Goal: Task Accomplishment & Management: Complete application form

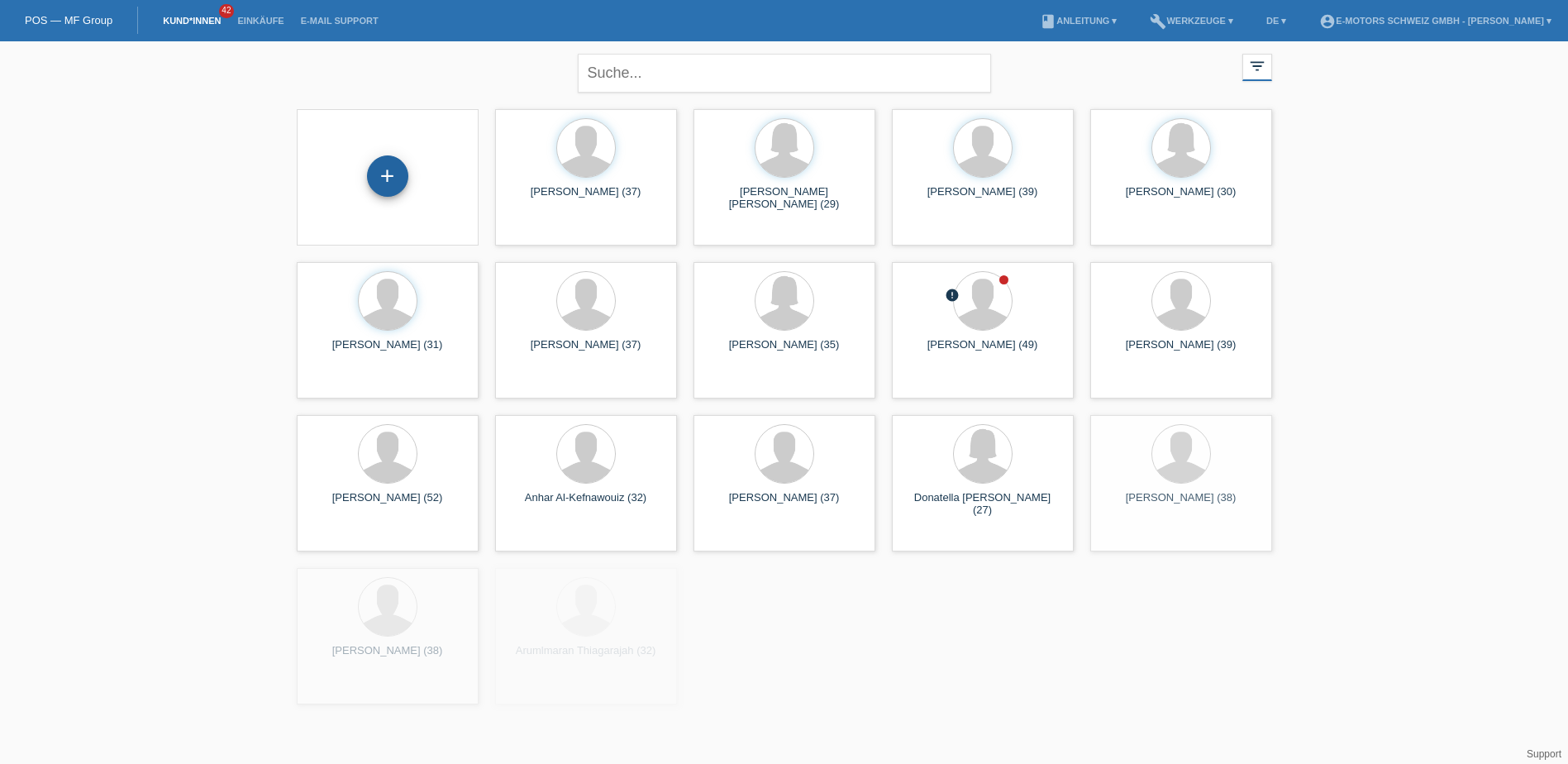
click at [384, 184] on div "+" at bounding box center [388, 176] width 41 height 41
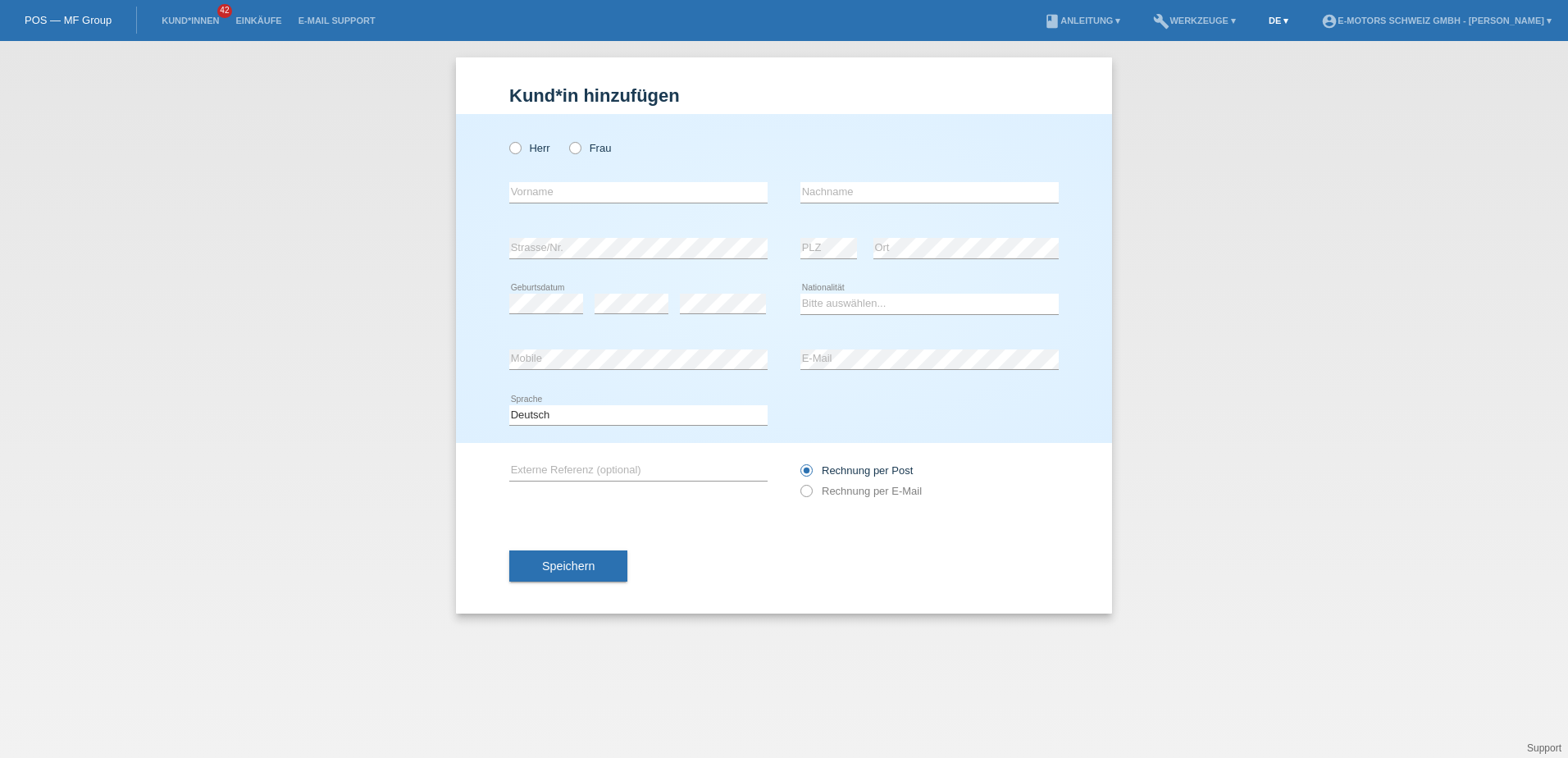
click at [1261, 24] on link "DE ▾" at bounding box center [1279, 20] width 36 height 10
click at [1231, 61] on span "Français" at bounding box center [1212, 61] width 46 height 20
click at [510, 142] on div "Monsieur Madame error Prénom" at bounding box center [784, 278] width 656 height 329
click at [507, 139] on icon at bounding box center [507, 139] width 0 height 0
click at [516, 143] on input "Monsieur" at bounding box center [515, 147] width 10 height 10
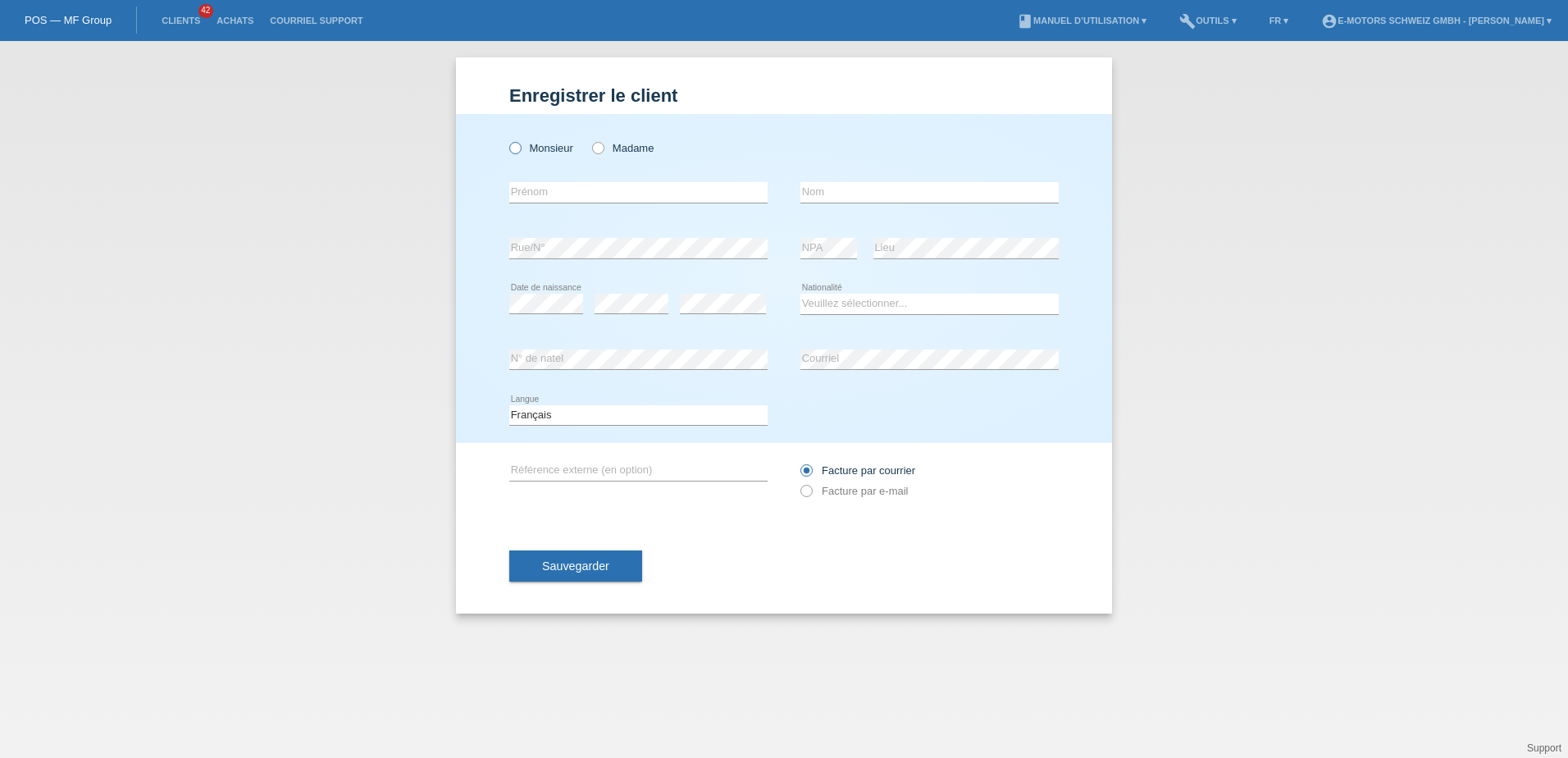
radio input "true"
click at [591, 145] on div "Monsieur Madame" at bounding box center [638, 148] width 259 height 33
click at [590, 139] on icon at bounding box center [590, 139] width 0 height 0
click at [593, 147] on input "Madame" at bounding box center [597, 147] width 10 height 10
radio input "true"
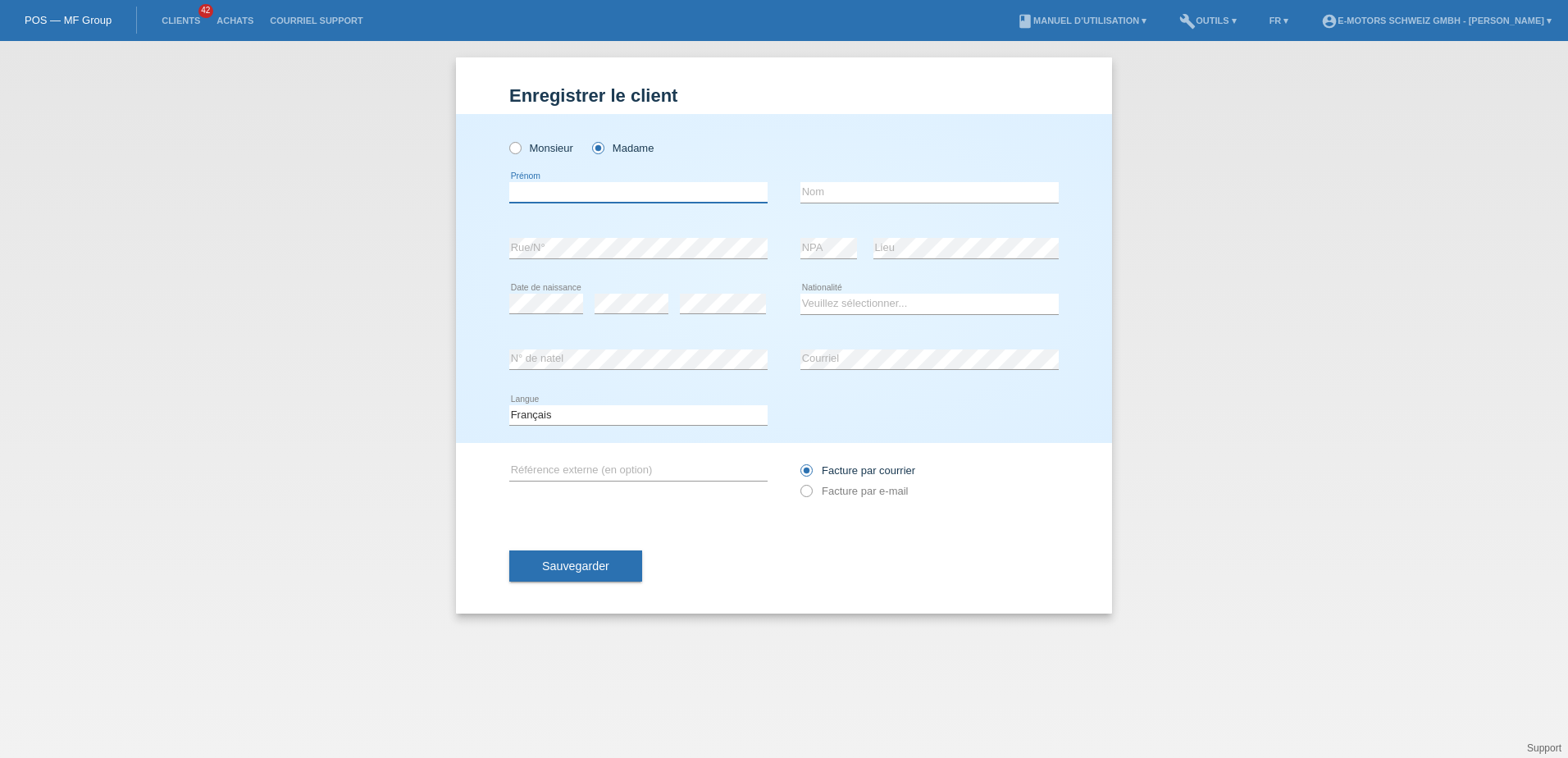
click at [587, 189] on input "text" at bounding box center [638, 192] width 259 height 20
type input "[PERSON_NAME]"
click at [817, 197] on input "text" at bounding box center [930, 192] width 259 height 20
paste input "[PERSON_NAME]"
type input "[PERSON_NAME]"
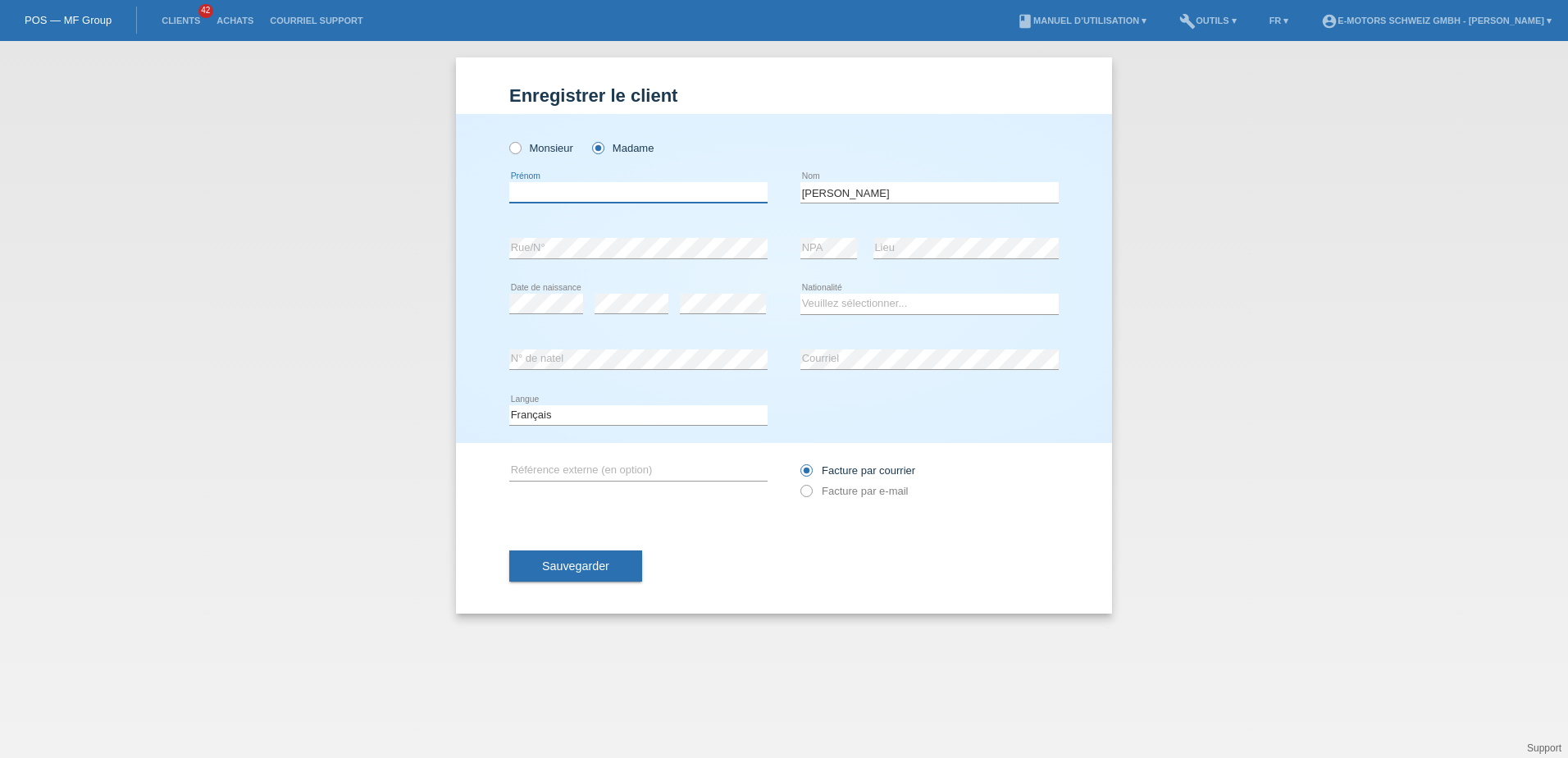
click at [694, 193] on input "text" at bounding box center [638, 192] width 259 height 20
type input "[PERSON_NAME]"
click at [662, 236] on div "error Rue/N°" at bounding box center [638, 248] width 259 height 55
click at [848, 262] on div "error NPA" at bounding box center [829, 248] width 56 height 55
click at [819, 301] on select "Veuillez sélectionner... Suisse Allemagne Autriche Liechtenstein ------------ A…" at bounding box center [930, 303] width 259 height 20
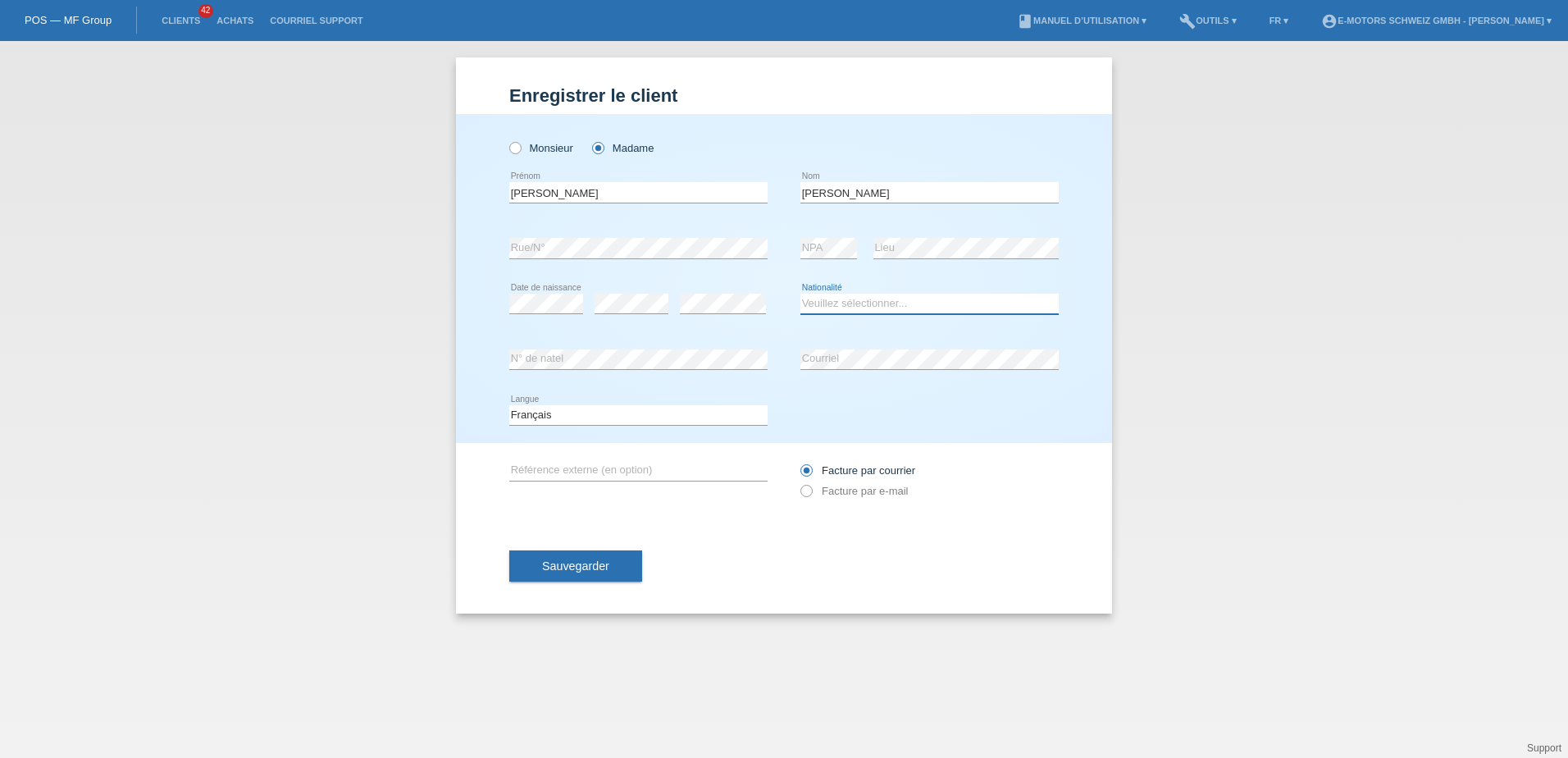
select select "VN"
click at [801, 294] on select "Veuillez sélectionner... Suisse Allemagne Autriche Liechtenstein ------------ A…" at bounding box center [930, 303] width 259 height 20
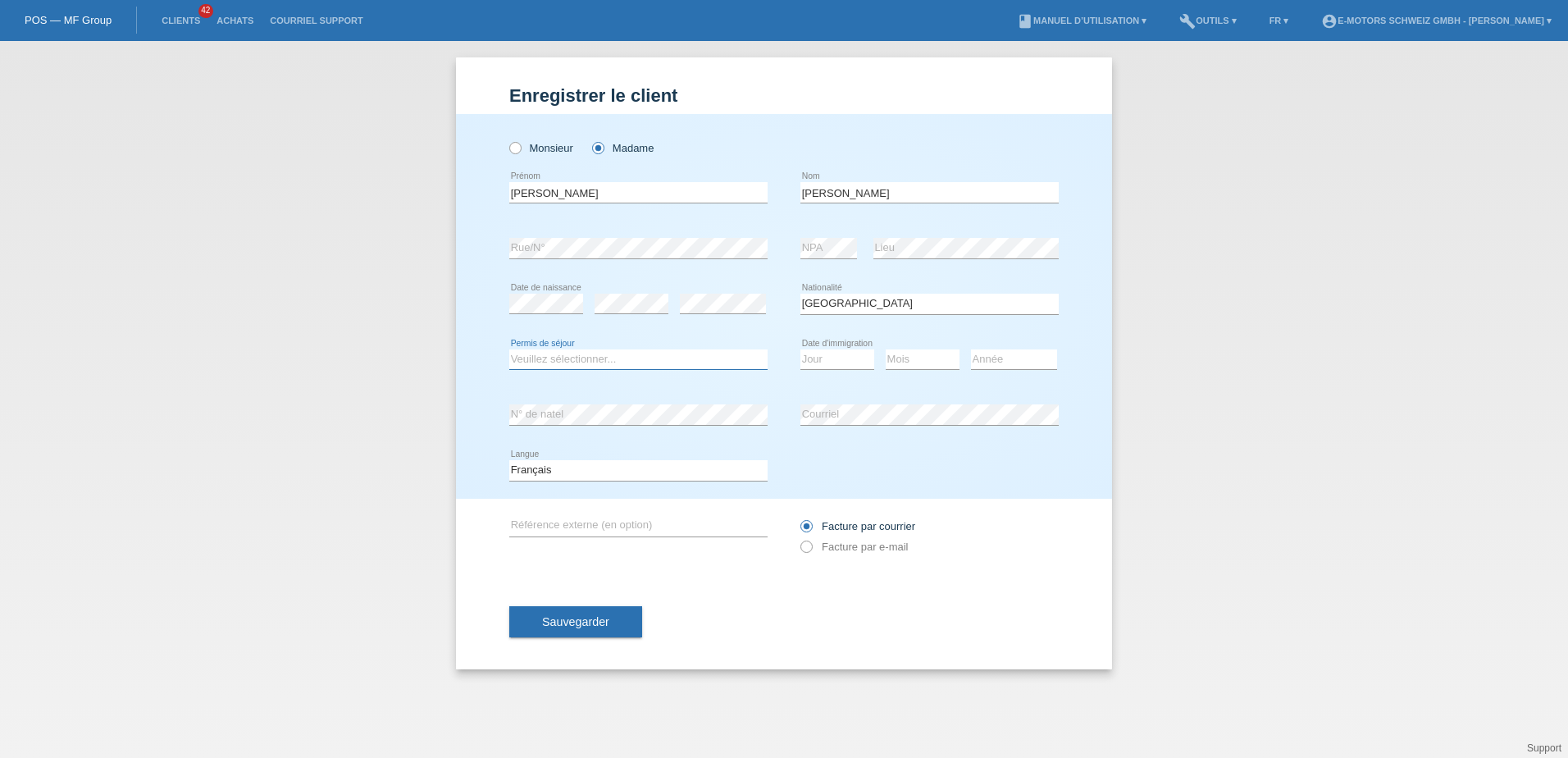
click at [628, 358] on select "Veuillez sélectionner... C B B - Statut de réfugié Autre" at bounding box center [638, 359] width 259 height 20
select select "C"
click at [510, 349] on select "Veuillez sélectionner... C B B - Statut de réfugié Autre" at bounding box center [638, 359] width 259 height 20
click at [829, 356] on select "Jour 01 02 03 04 05 06 07 08 09 10 11" at bounding box center [837, 359] width 73 height 20
select select "16"
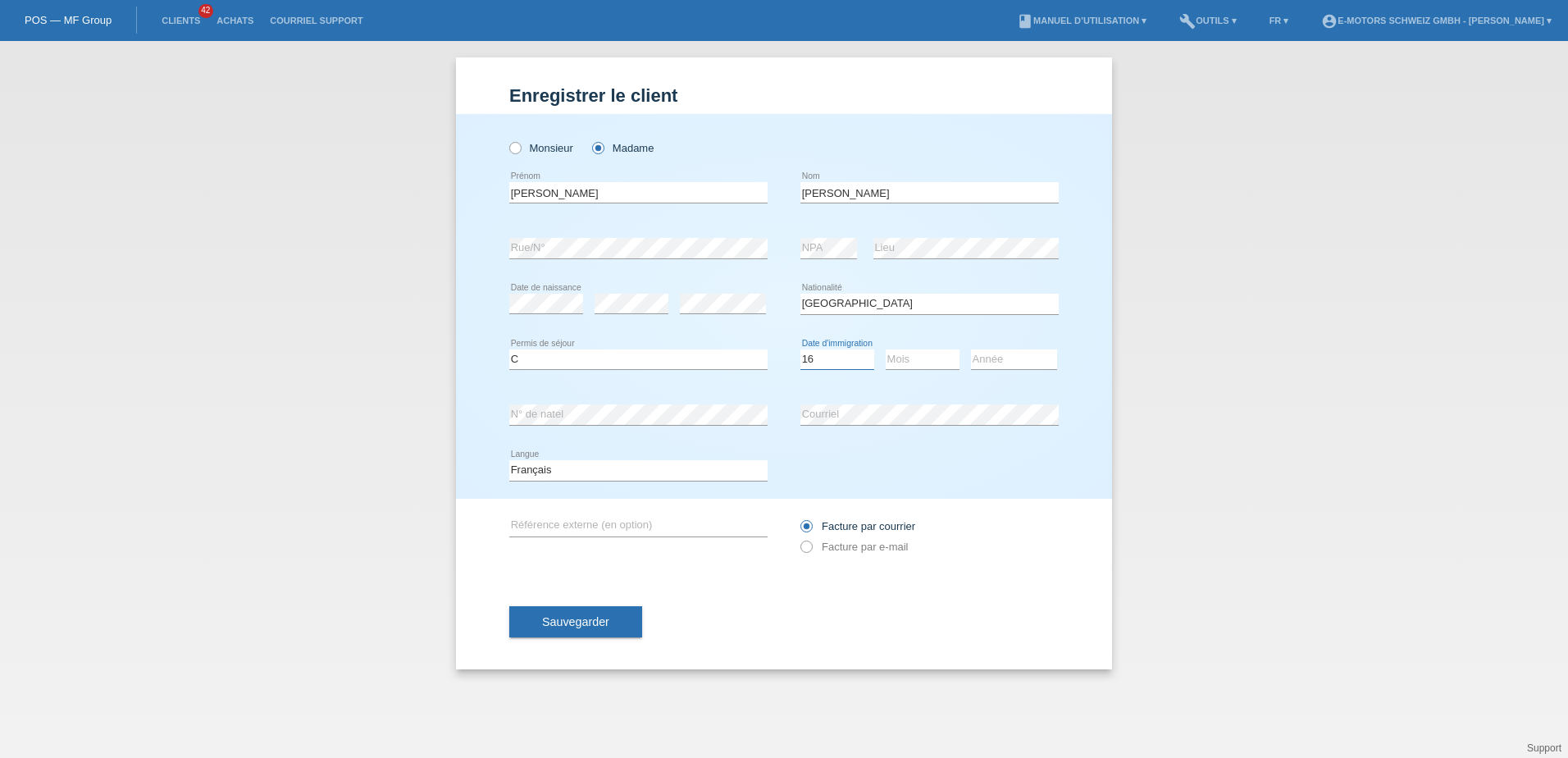
click at [801, 349] on select "Jour 01 02 03 04 05 06 07 08 09 10 11" at bounding box center [837, 359] width 73 height 20
click at [898, 355] on select "Mois 01 02 03 04 05 06 07 08 09 10 11" at bounding box center [923, 359] width 73 height 20
select select "09"
click at [886, 349] on select "Mois 01 02 03 04 05 06 07 08 09 10 11" at bounding box center [923, 359] width 73 height 20
click at [991, 358] on select "Année 2025 2024 2023 2022 2021 2020 2019 2018 2017 2016 2015 2014 2013 2012 201…" at bounding box center [1014, 359] width 86 height 20
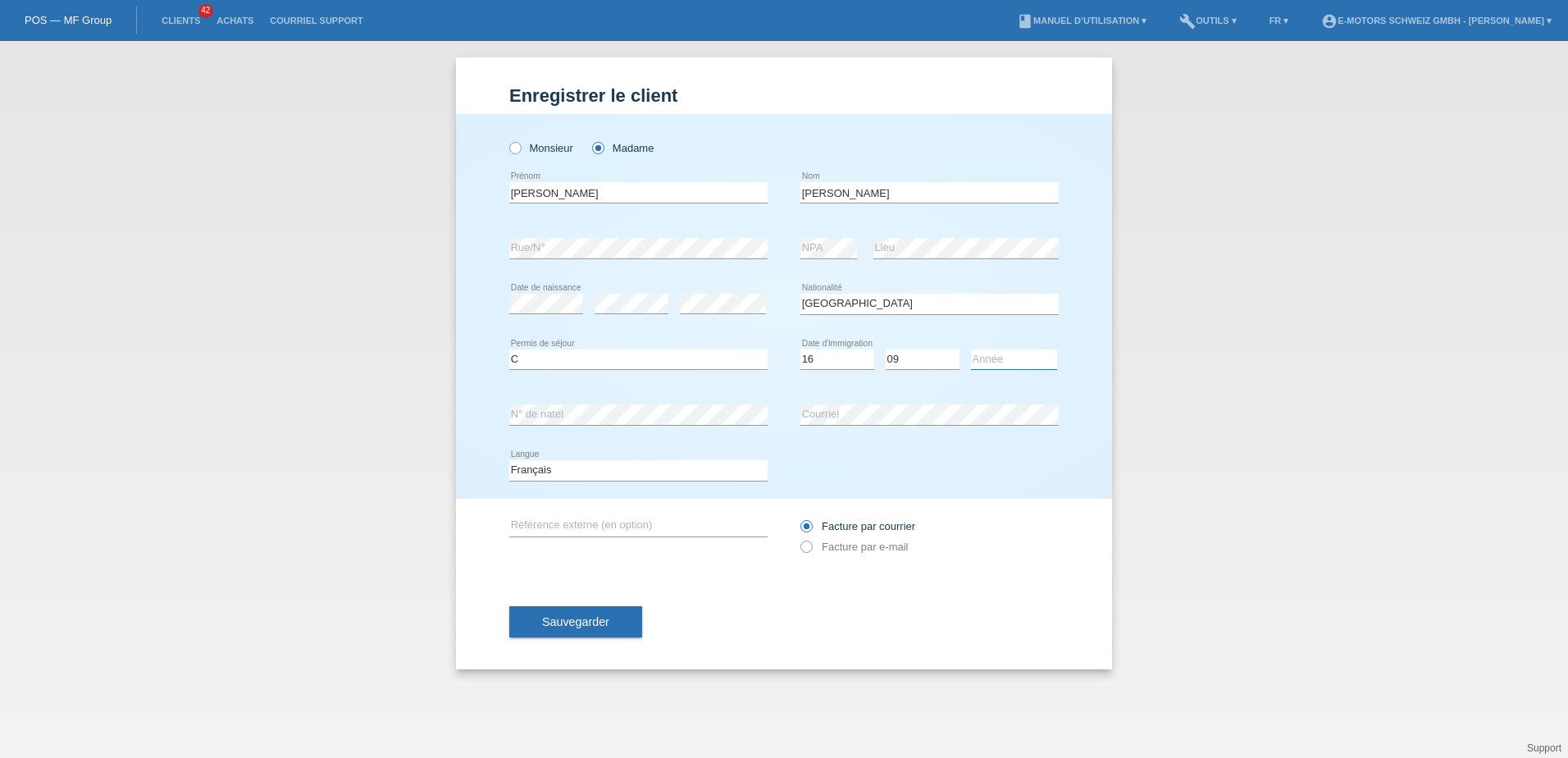
select select "1997"
click at [971, 349] on select "Année 2025 2024 2023 2022 2021 2020 2019 2018 2017 2016 2015 2014 2013 2012 201…" at bounding box center [1014, 359] width 86 height 20
click at [640, 507] on div "error Référence externe (en option)" at bounding box center [638, 526] width 259 height 55
click at [792, 441] on div "error N° de natel error Courriel" at bounding box center [784, 415] width 550 height 55
click at [720, 393] on div "error N° de natel" at bounding box center [638, 415] width 259 height 55
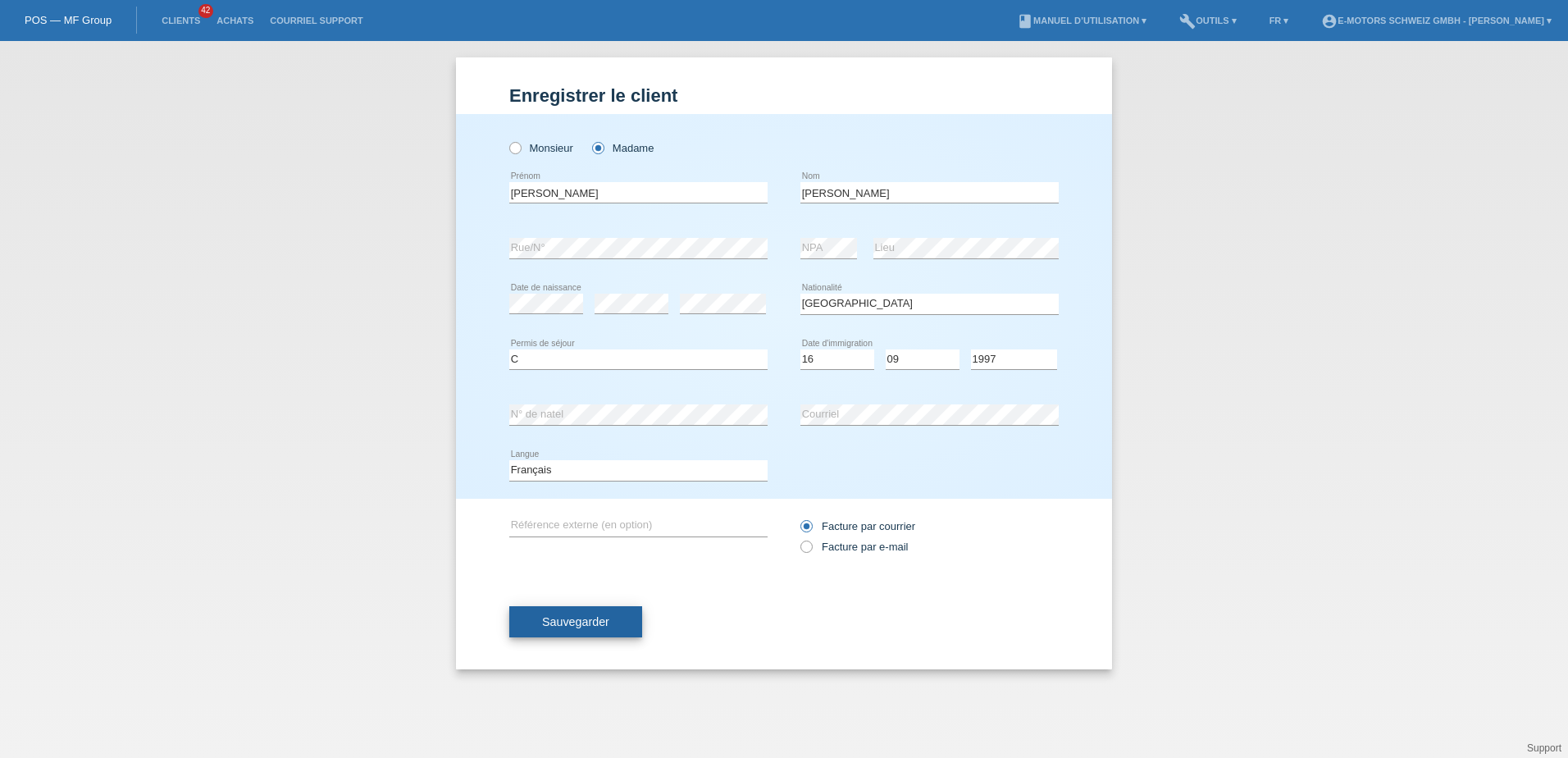
click at [597, 617] on span "Sauvegarder" at bounding box center [575, 621] width 67 height 13
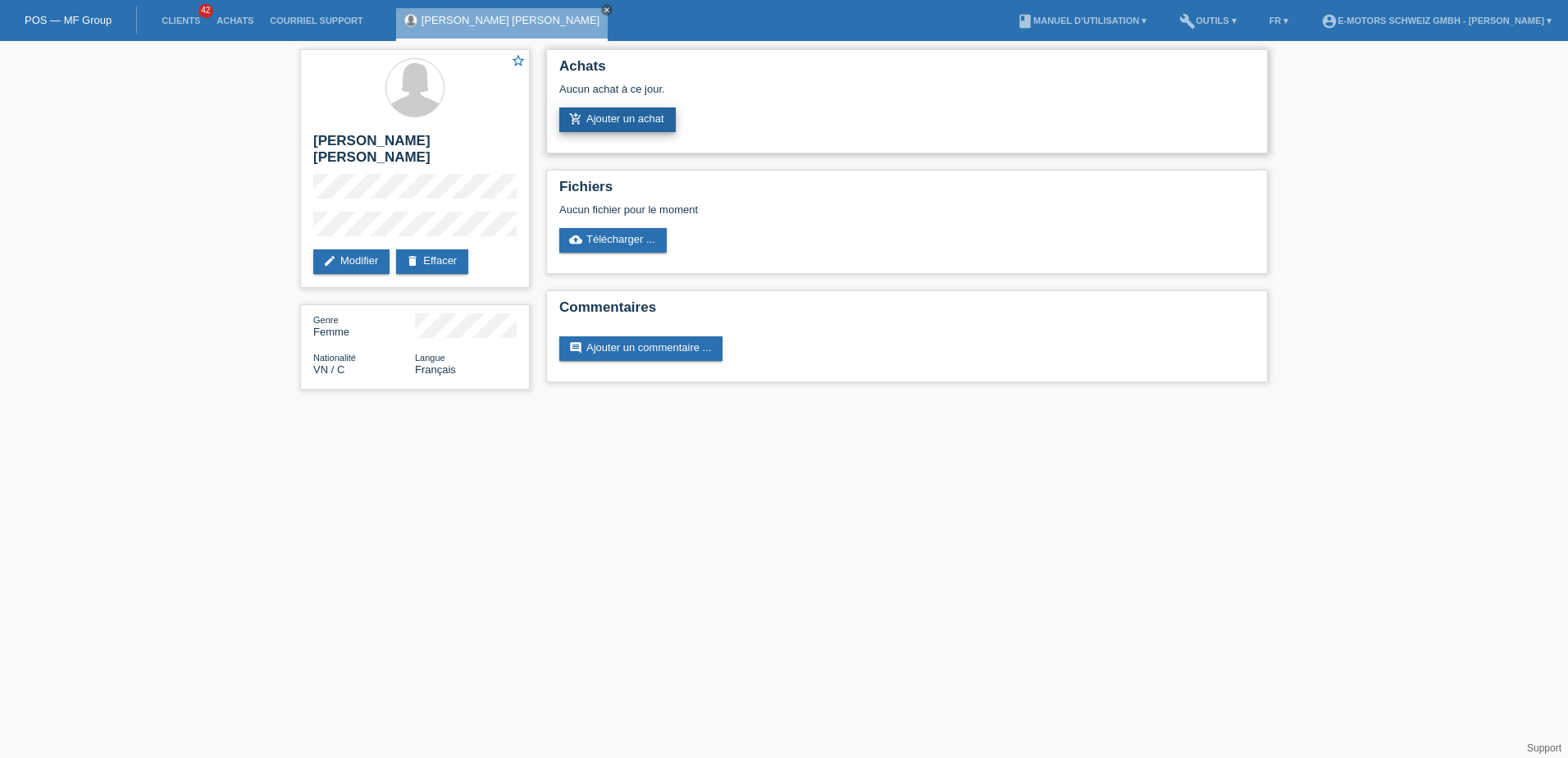
click at [628, 120] on link "add_shopping_cart Ajouter un achat" at bounding box center [617, 120] width 116 height 25
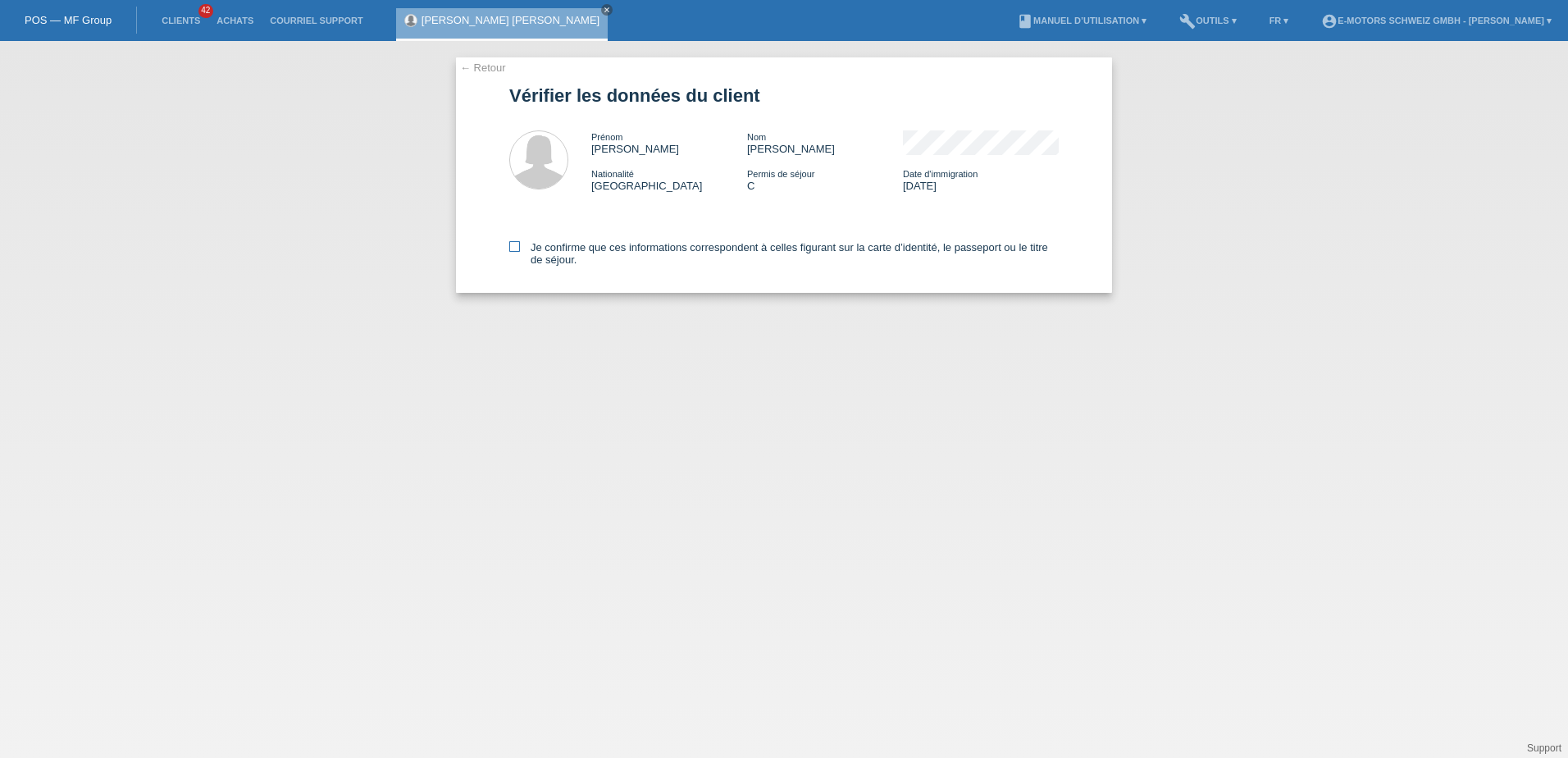
click at [522, 250] on label "Je confirme que ces informations correspondent à celles figurant sur la carte d…" at bounding box center [784, 253] width 550 height 25
click at [520, 250] on input "Je confirme que ces informations correspondent à celles figurant sur la carte d…" at bounding box center [515, 246] width 10 height 10
checkbox input "true"
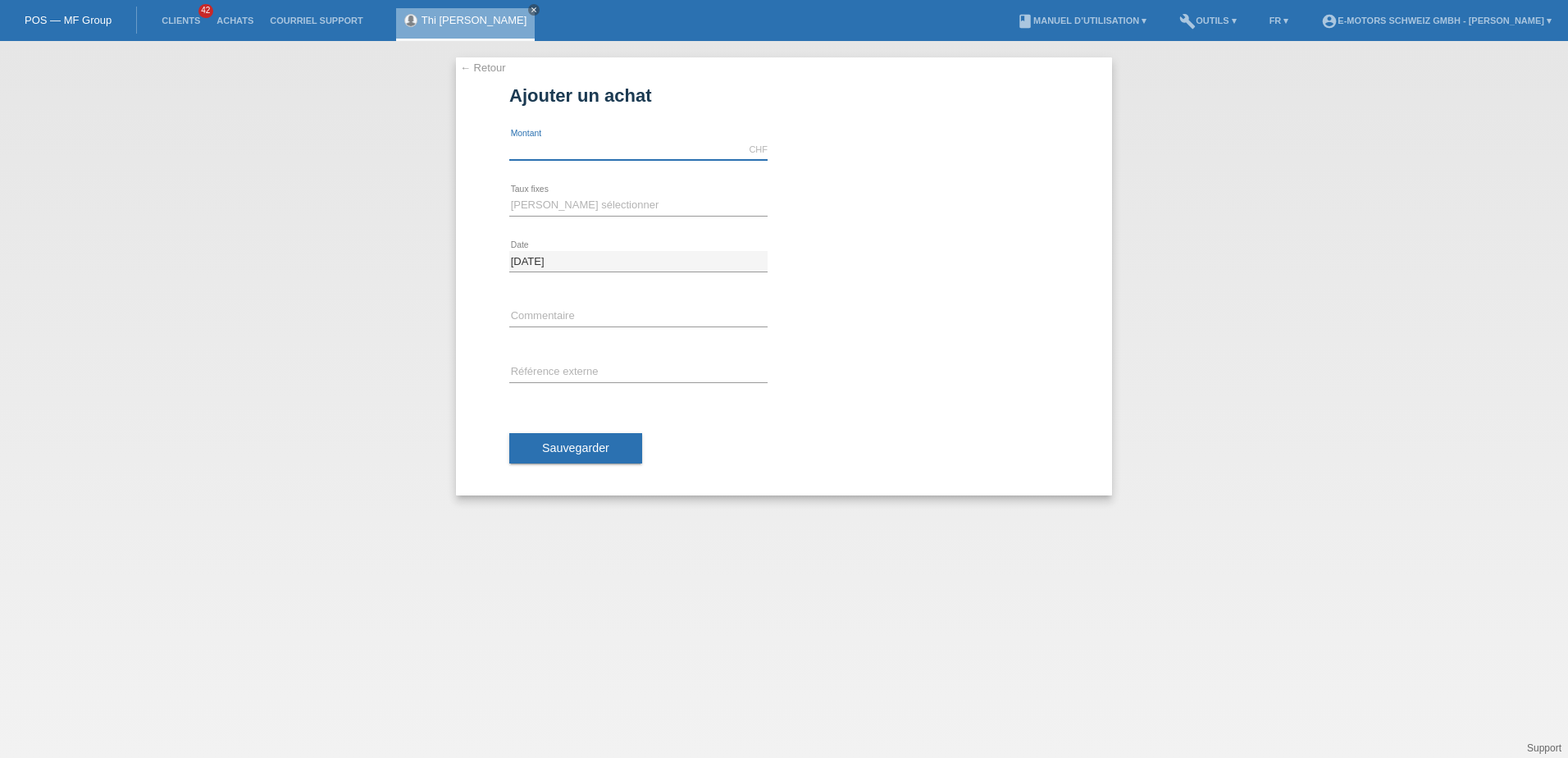
click at [577, 156] on input "text" at bounding box center [638, 149] width 259 height 20
type input "3790.00"
click at [555, 211] on select "Veuillez sélectionner 12 versements 24 versements 36 versements 48 versements" at bounding box center [638, 205] width 259 height 20
select select "214"
click at [510, 195] on select "[PERSON_NAME] sélectionner 12 versements 24 versements 36 versements 48 verseme…" at bounding box center [638, 205] width 259 height 20
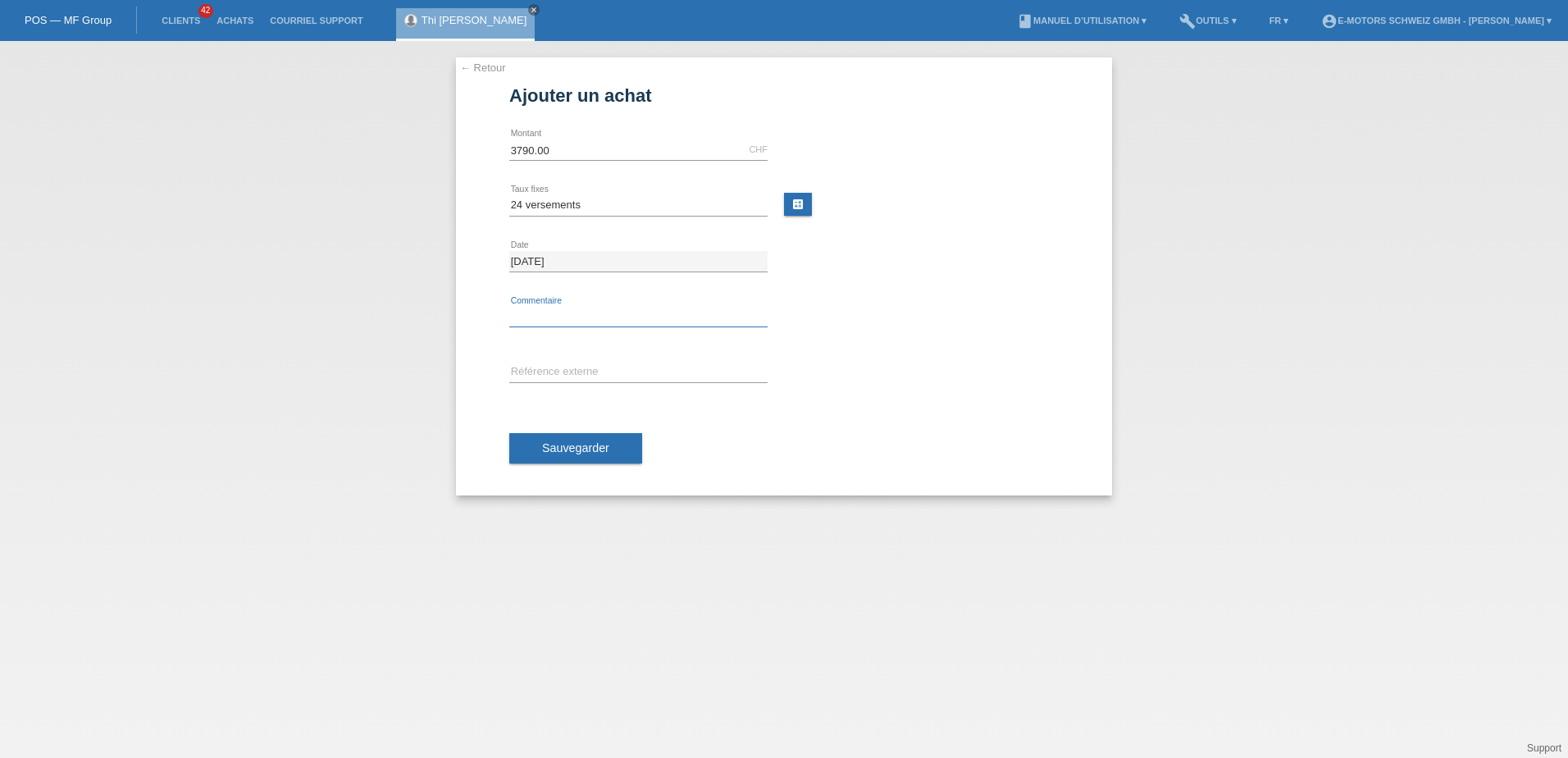
click at [545, 318] on input "text" at bounding box center [638, 317] width 259 height 20
type input "Scooter sky 3 GTS"
click at [557, 376] on input "text" at bounding box center [638, 373] width 259 height 20
type input "SKY 3 GTS"
click at [580, 452] on span "Sauvegarder" at bounding box center [575, 447] width 67 height 13
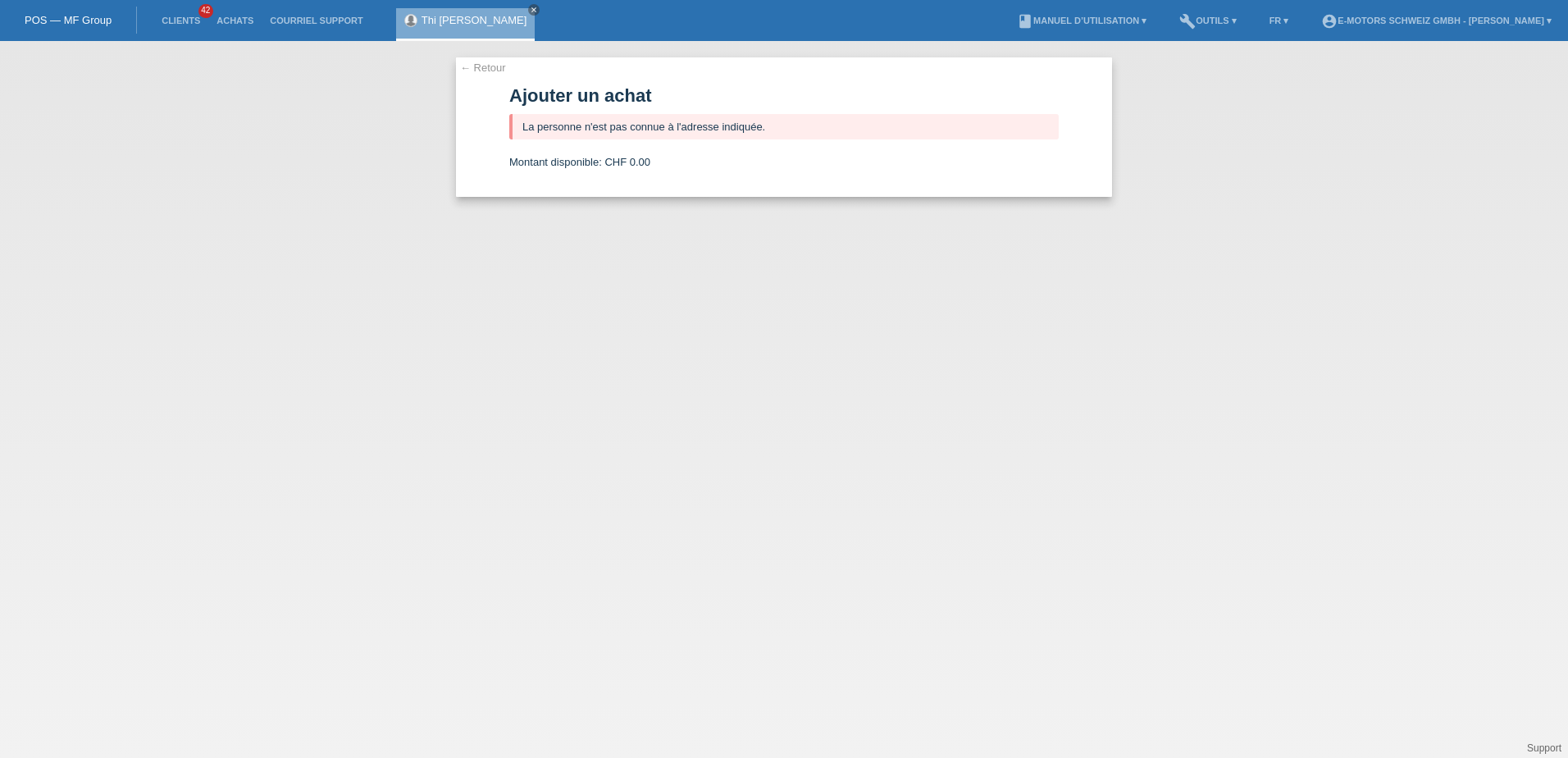
click at [475, 65] on link "← Retour" at bounding box center [483, 67] width 46 height 12
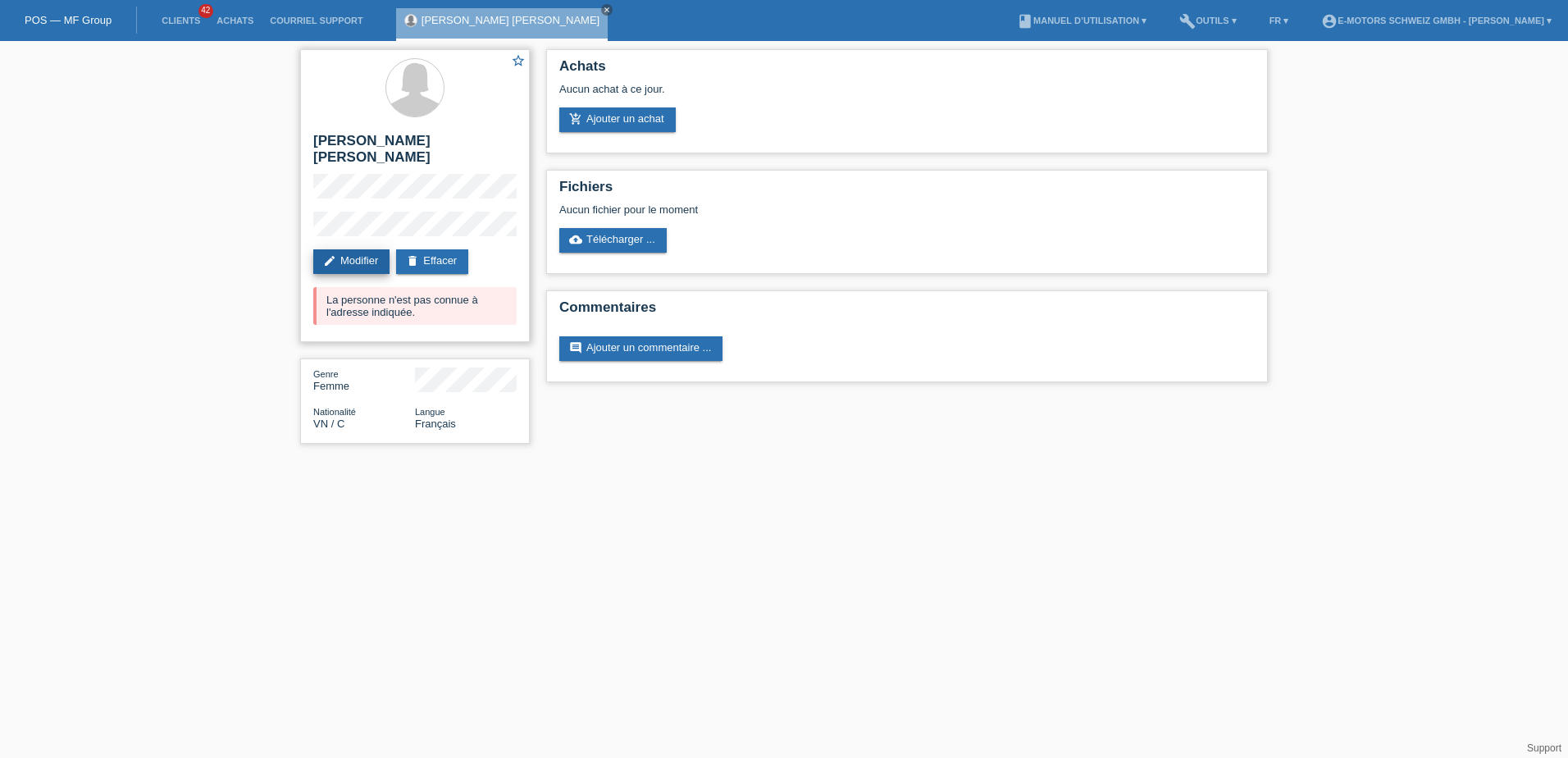
click at [359, 249] on link "edit Modifier" at bounding box center [351, 261] width 76 height 25
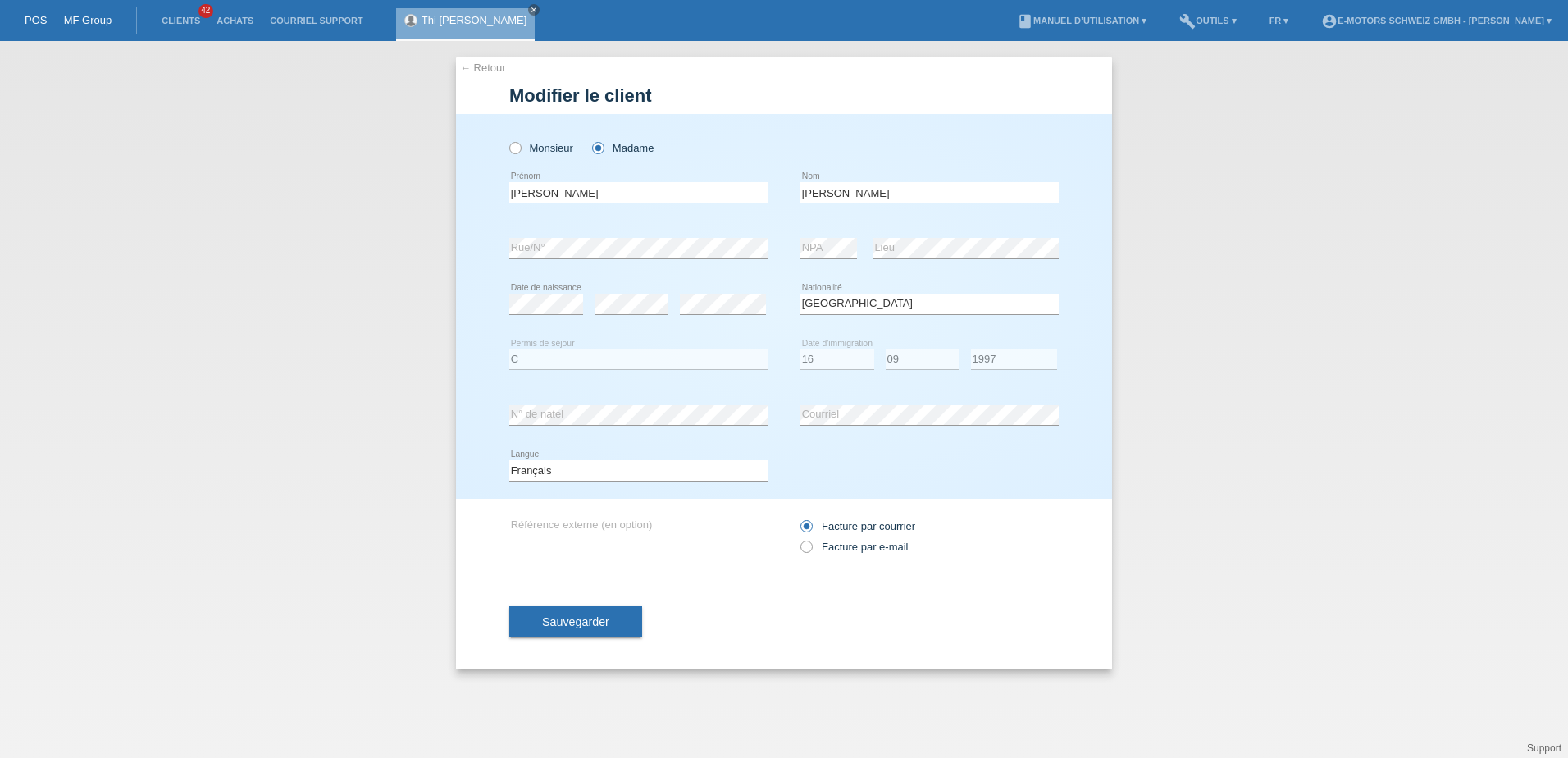
select select "VN"
select select "C"
select select "16"
select select "09"
select select "1997"
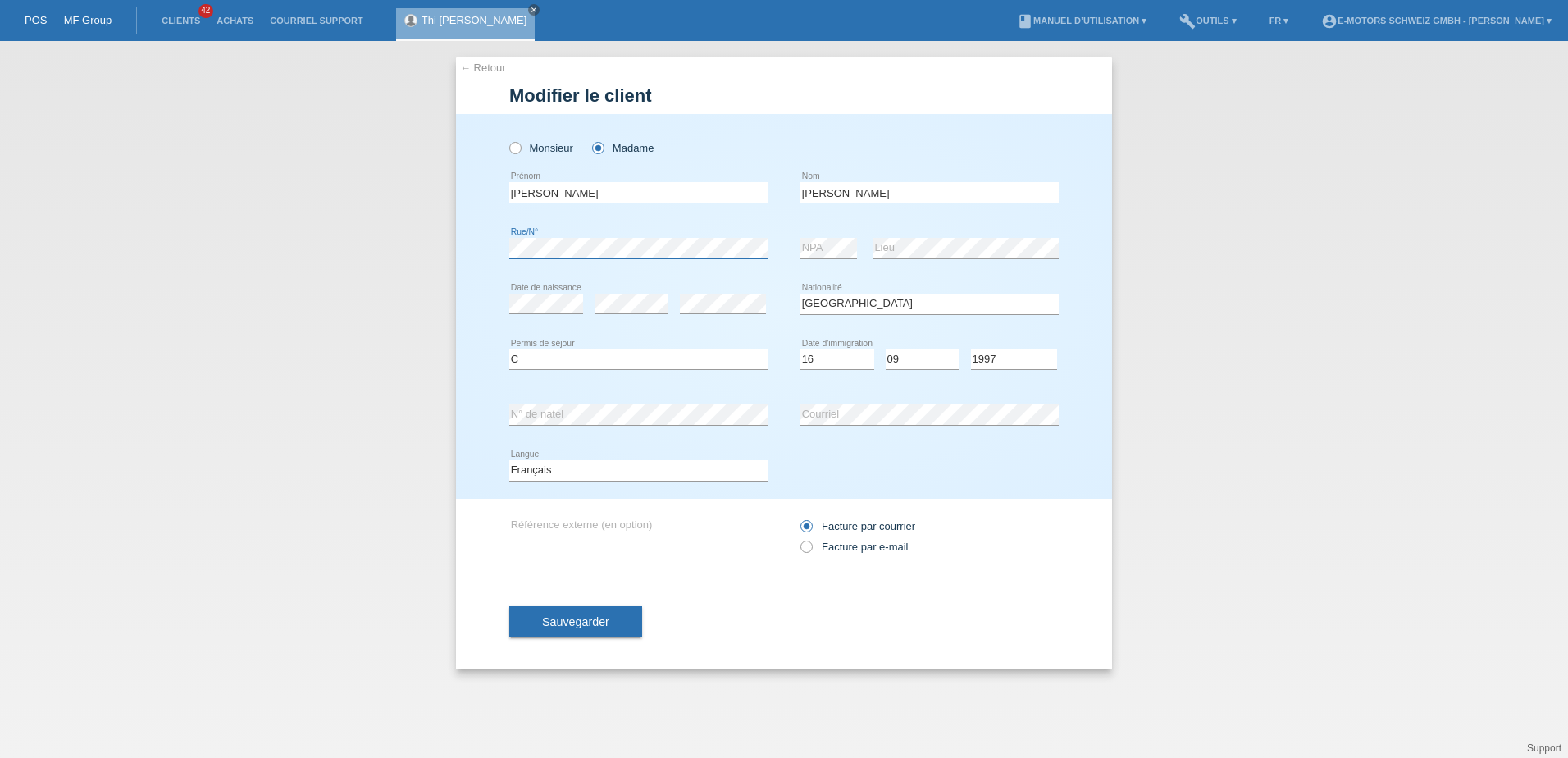
click at [448, 227] on div "← Retour Modifier le client Monsieur Madame Thi [PERSON_NAME] error C" at bounding box center [784, 399] width 1568 height 717
click at [584, 615] on button "Sauvegarder" at bounding box center [576, 621] width 133 height 32
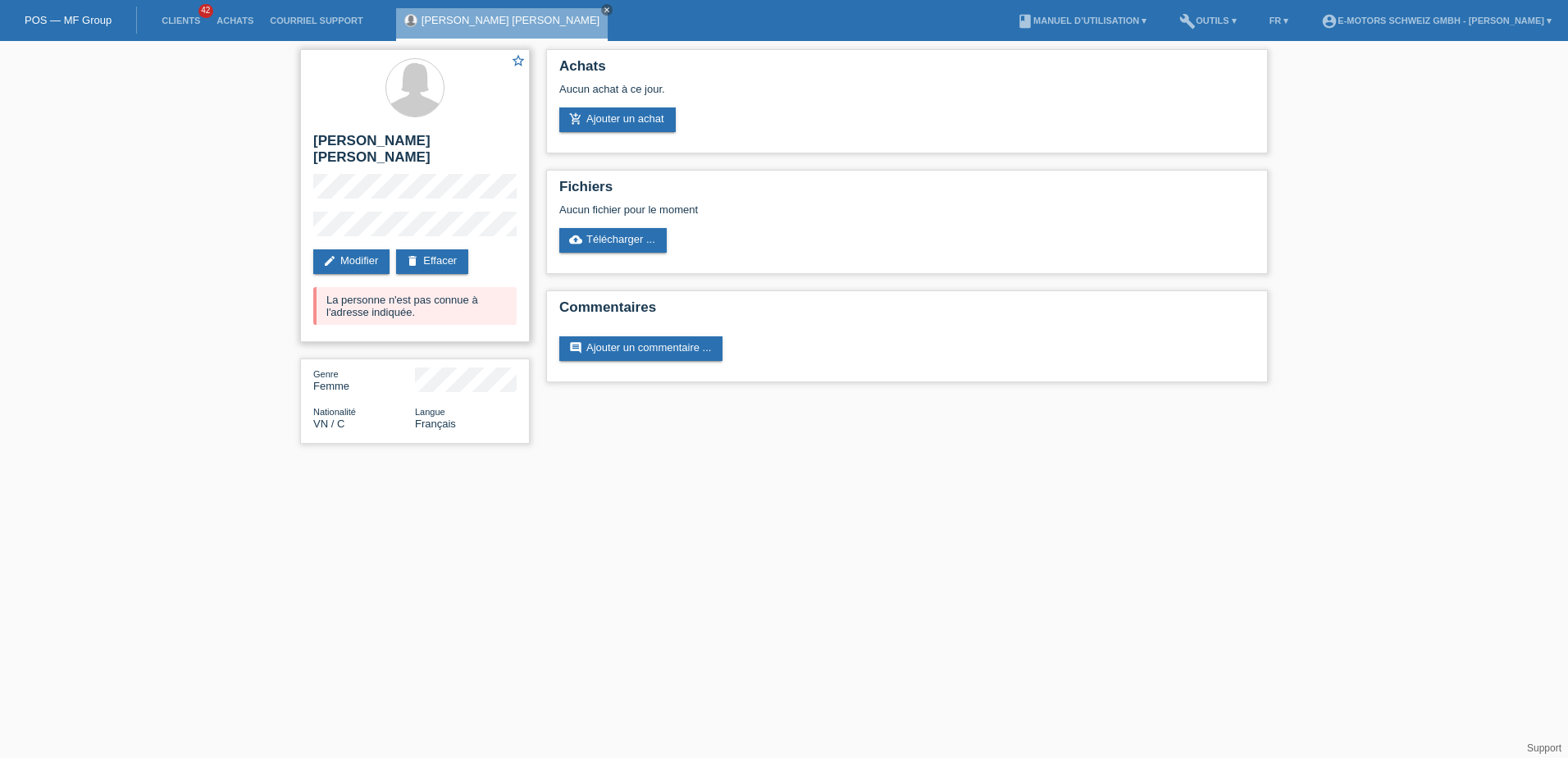
click at [457, 296] on div "La personne n'est pas connue à l'adresse indiquée." at bounding box center [415, 306] width 203 height 38
click at [595, 118] on link "add_shopping_cart Ajouter un achat" at bounding box center [617, 120] width 116 height 25
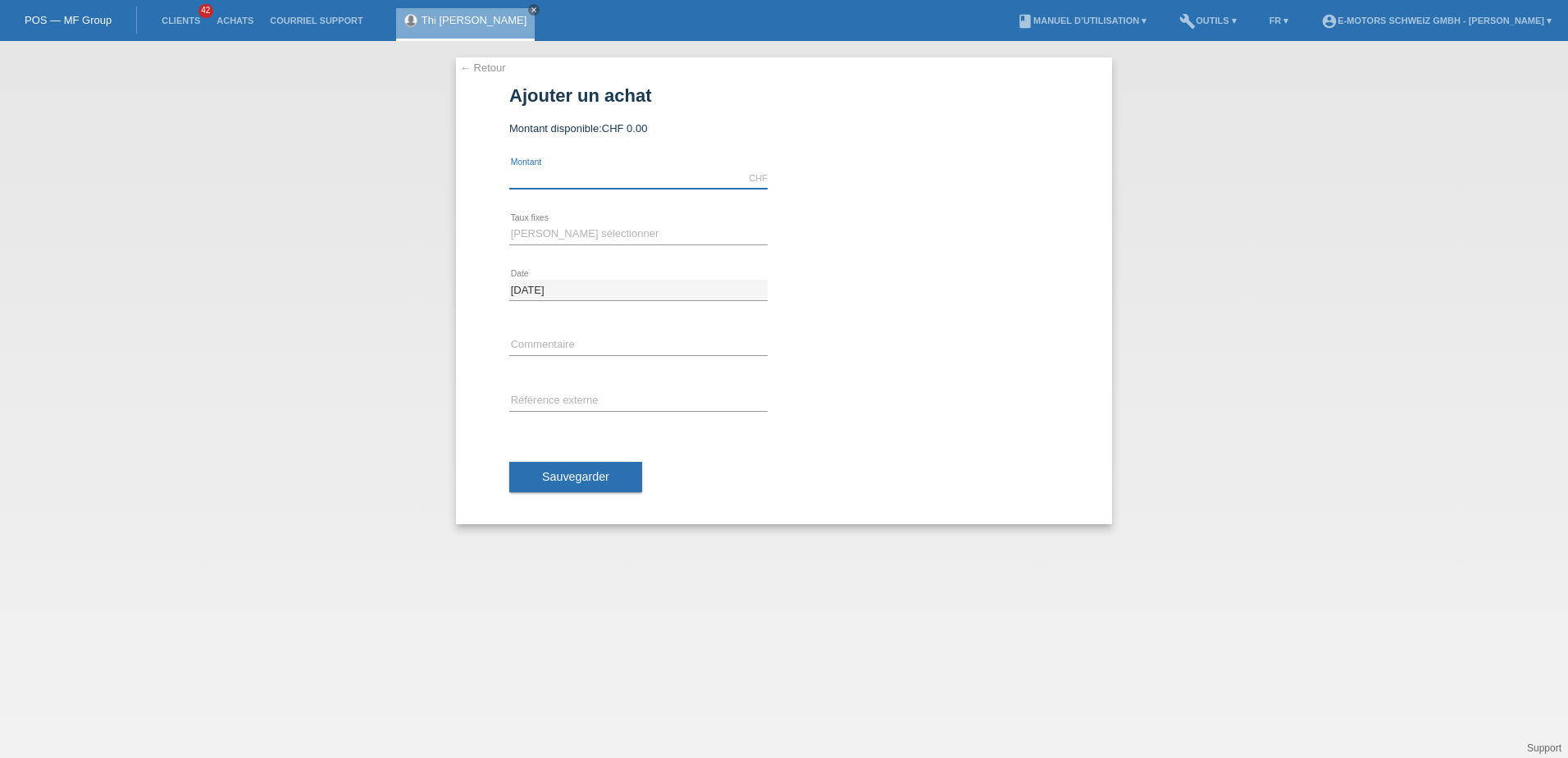
click at [583, 178] on input "text" at bounding box center [638, 178] width 259 height 20
type input "3790.00"
type input "Sky GTS"
type input "-"
click at [563, 229] on select "Veuillez sélectionner 12 versements 24 versements 36 versements 48 versements" at bounding box center [638, 233] width 259 height 20
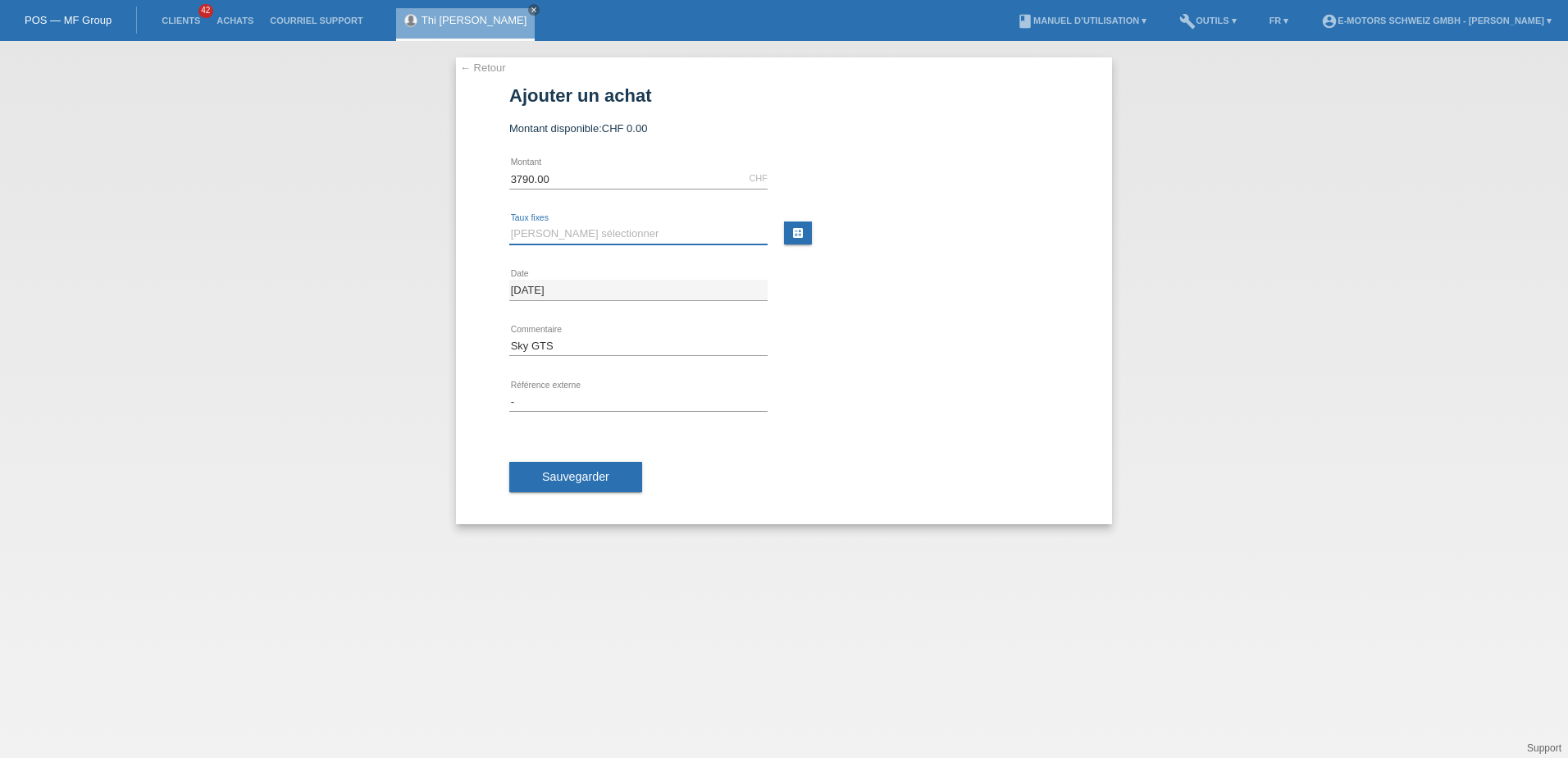
select select "214"
click at [510, 224] on select "Veuillez sélectionner 12 versements 24 versements 36 versements 48 versements" at bounding box center [638, 233] width 259 height 20
click at [557, 474] on span "Sauvegarder" at bounding box center [575, 476] width 67 height 13
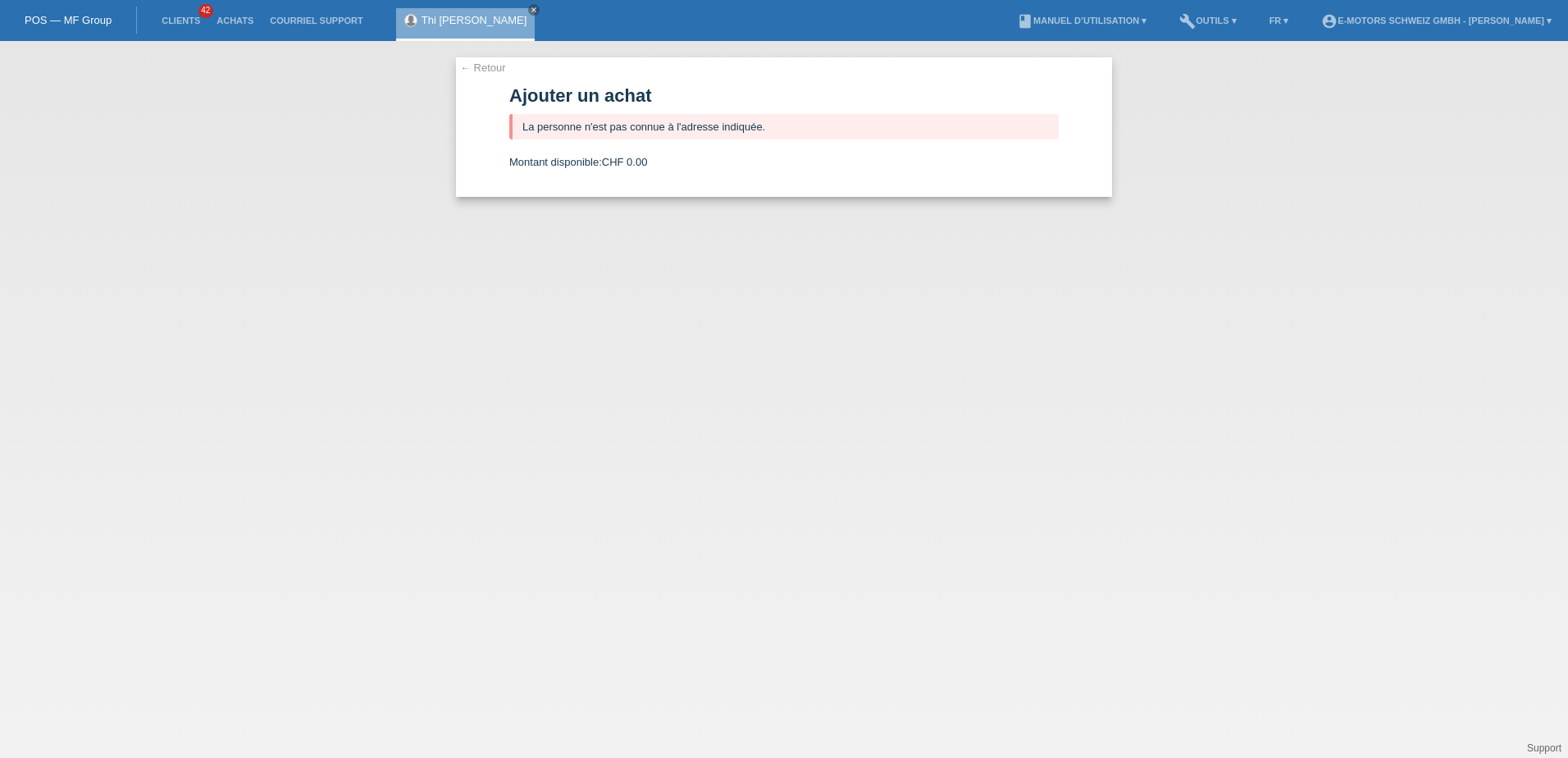
click at [486, 69] on link "← Retour" at bounding box center [483, 67] width 46 height 12
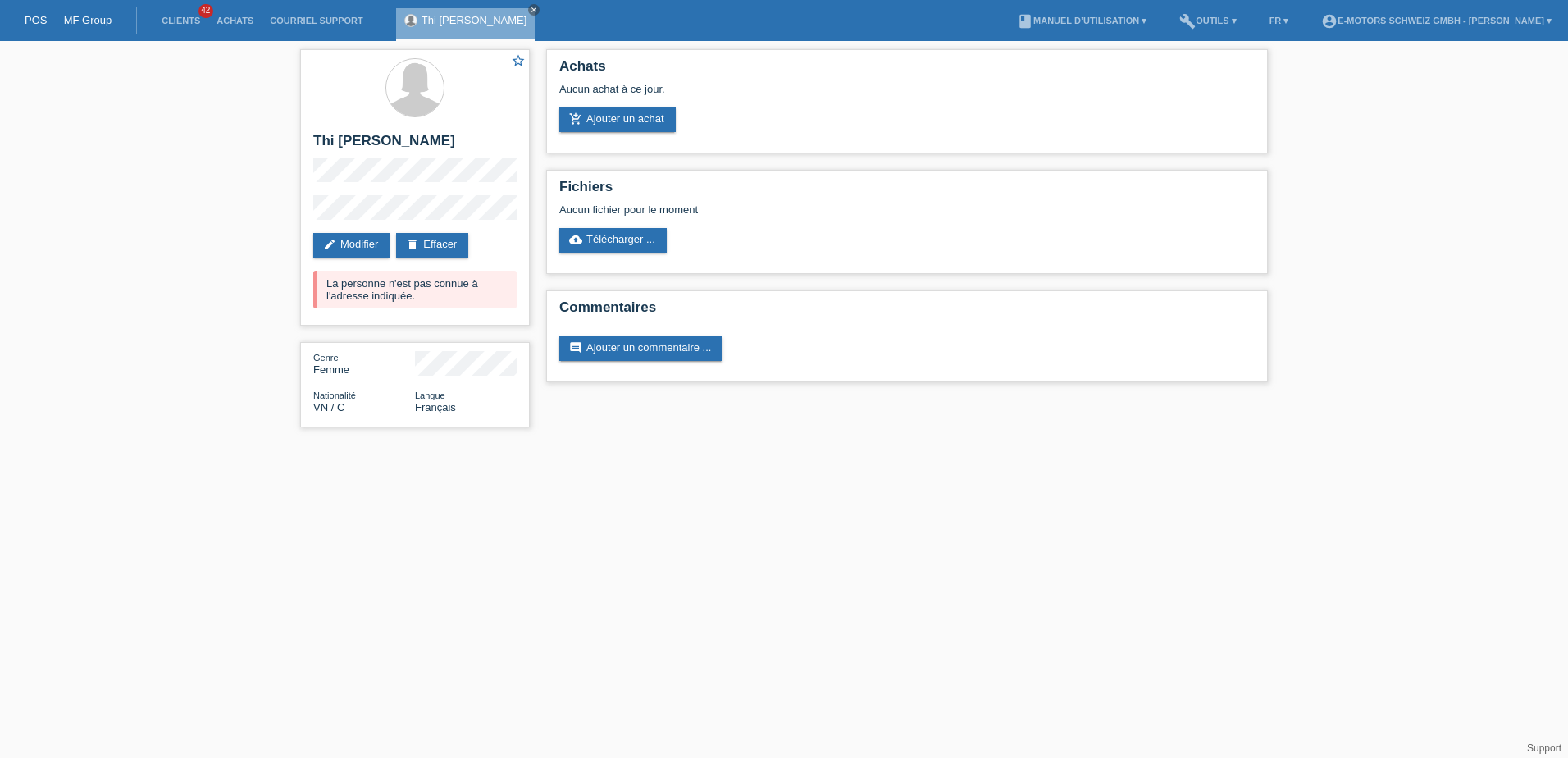
click at [229, 254] on div "star_border [PERSON_NAME] edit Modifier delete Effacer La personne n'est pas co…" at bounding box center [784, 242] width 1568 height 403
click at [389, 299] on div "La personne n'est pas connue à l'adresse indiquée." at bounding box center [415, 289] width 203 height 38
drag, startPoint x: 431, startPoint y: 301, endPoint x: 318, endPoint y: 283, distance: 114.4
click at [318, 283] on div "La personne n'est pas connue à l'adresse indiquée." at bounding box center [415, 289] width 203 height 38
click at [369, 239] on link "edit Modifier" at bounding box center [351, 245] width 76 height 25
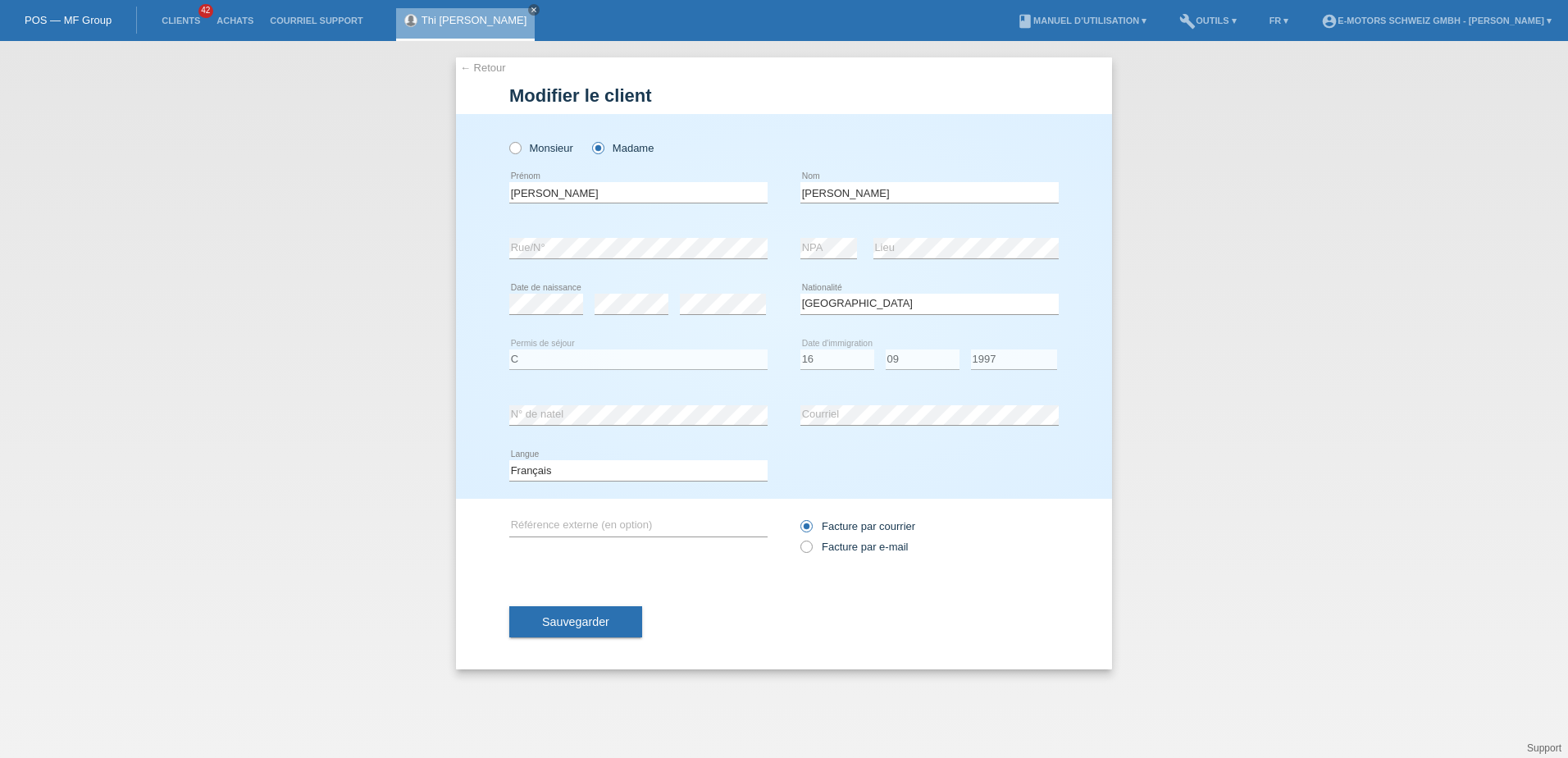
select select "VN"
select select "C"
select select "16"
select select "09"
select select "1997"
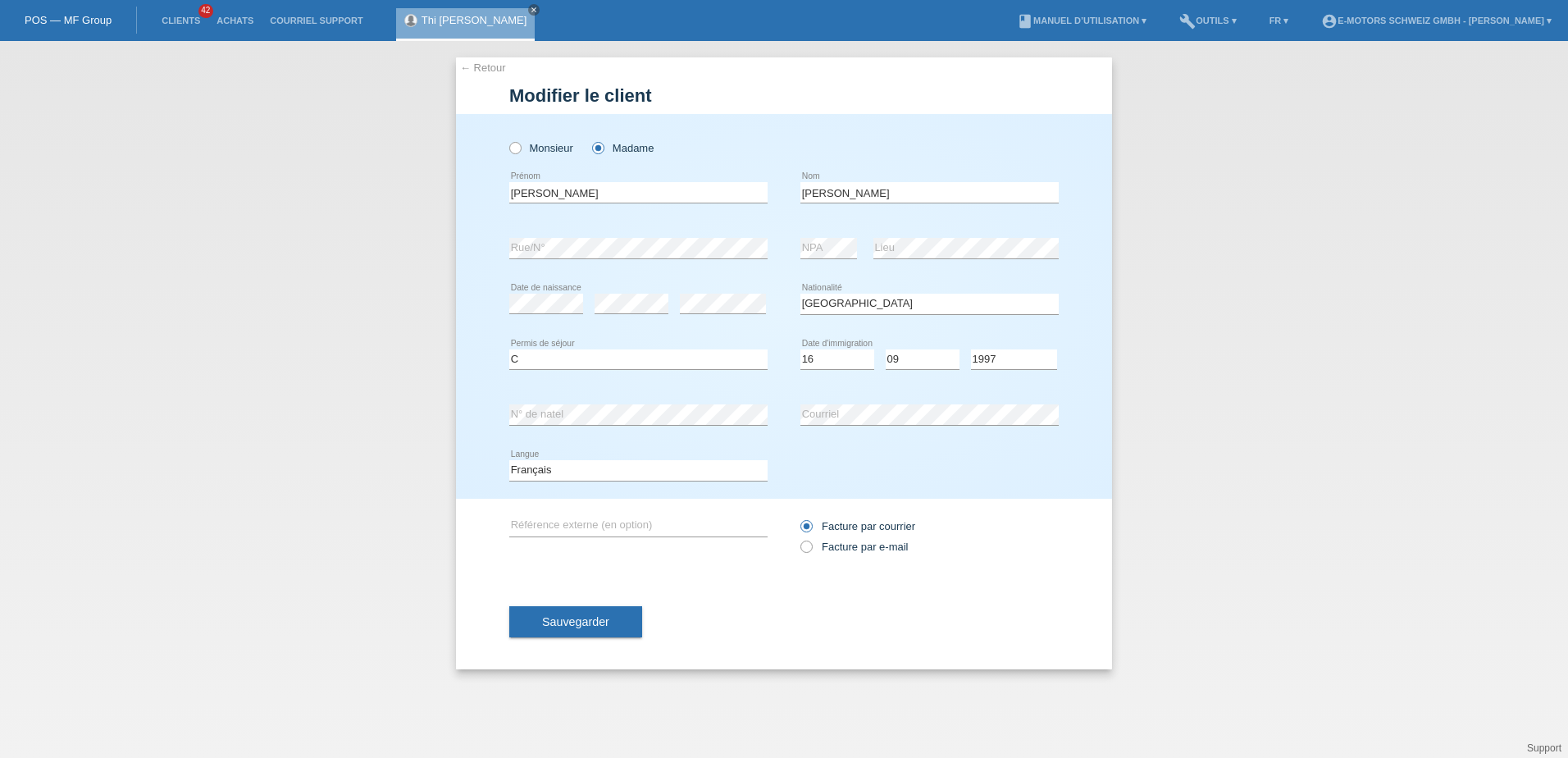
click at [444, 310] on div "← Retour Modifier le client Monsieur Madame Thi Kim Dung error C" at bounding box center [784, 399] width 1568 height 717
click at [555, 605] on div "Sauvegarder" at bounding box center [784, 621] width 550 height 95
click at [555, 614] on button "Sauvegarder" at bounding box center [576, 621] width 133 height 32
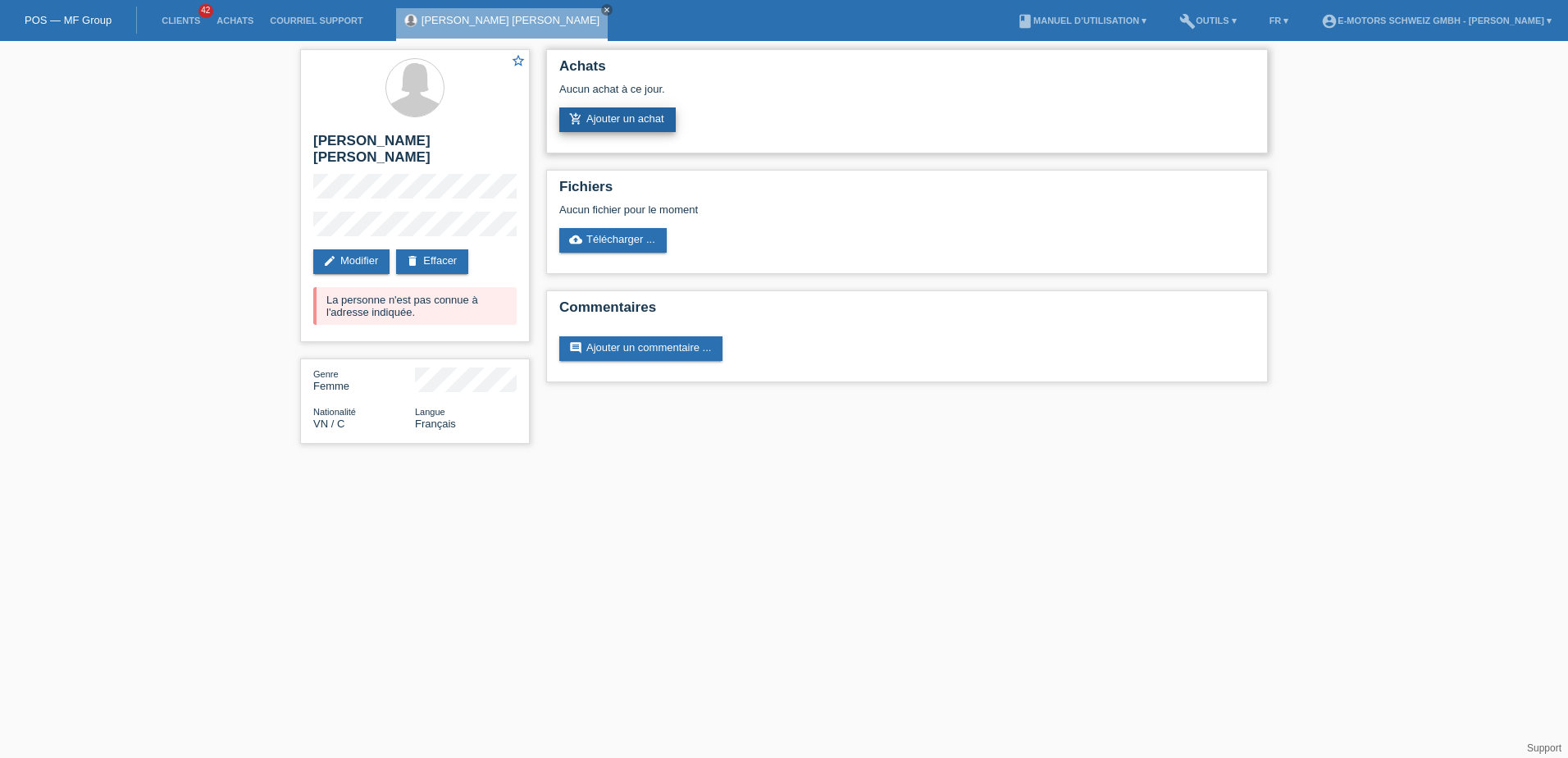
click at [613, 122] on link "add_shopping_cart Ajouter un achat" at bounding box center [617, 120] width 116 height 25
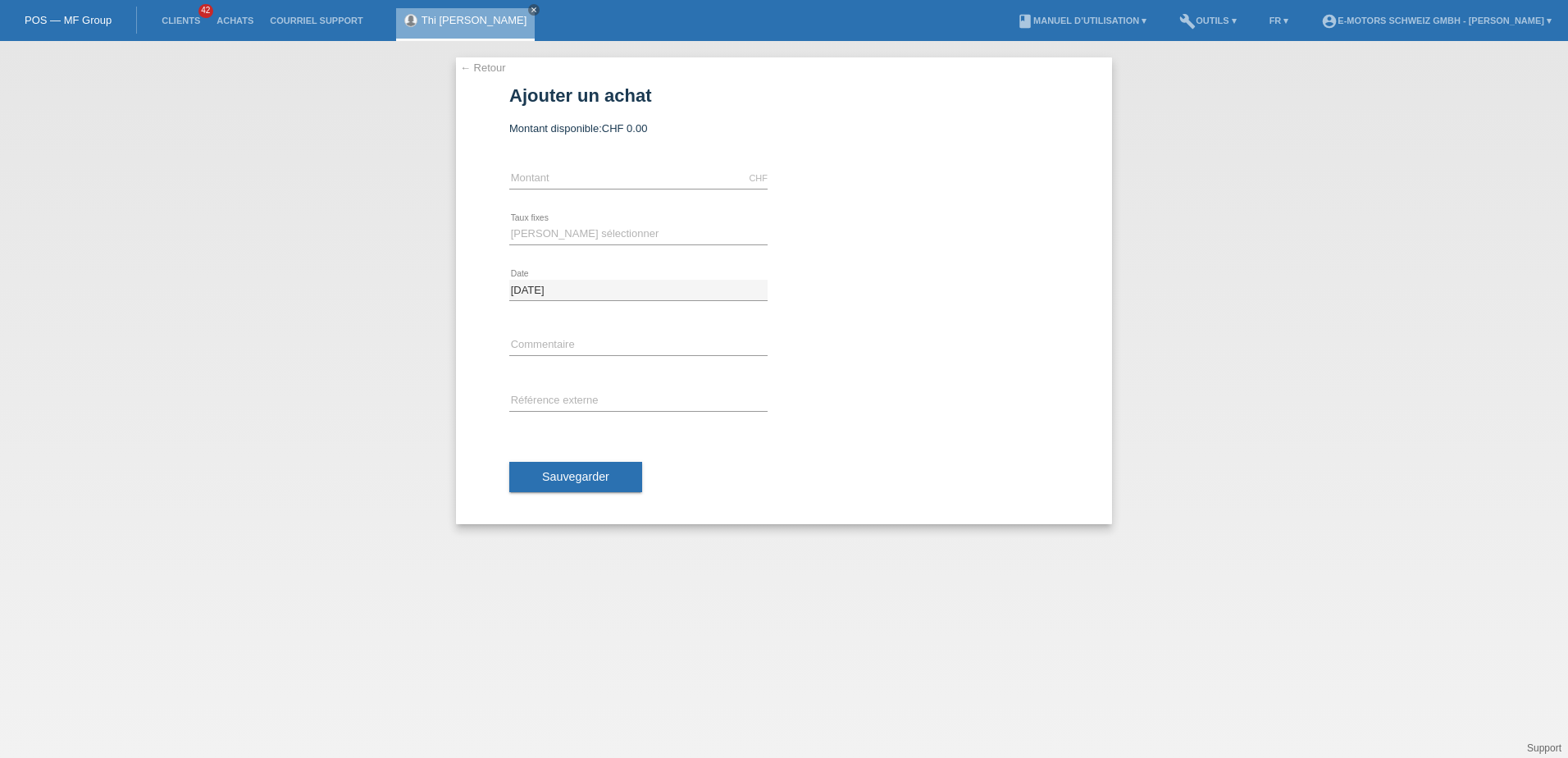
click at [597, 189] on div "CHF error [GEOGRAPHIC_DATA]" at bounding box center [638, 178] width 259 height 55
click at [597, 183] on input "text" at bounding box center [638, 178] width 259 height 20
type input "3790.00"
type input "Sky GTS"
type input "-"
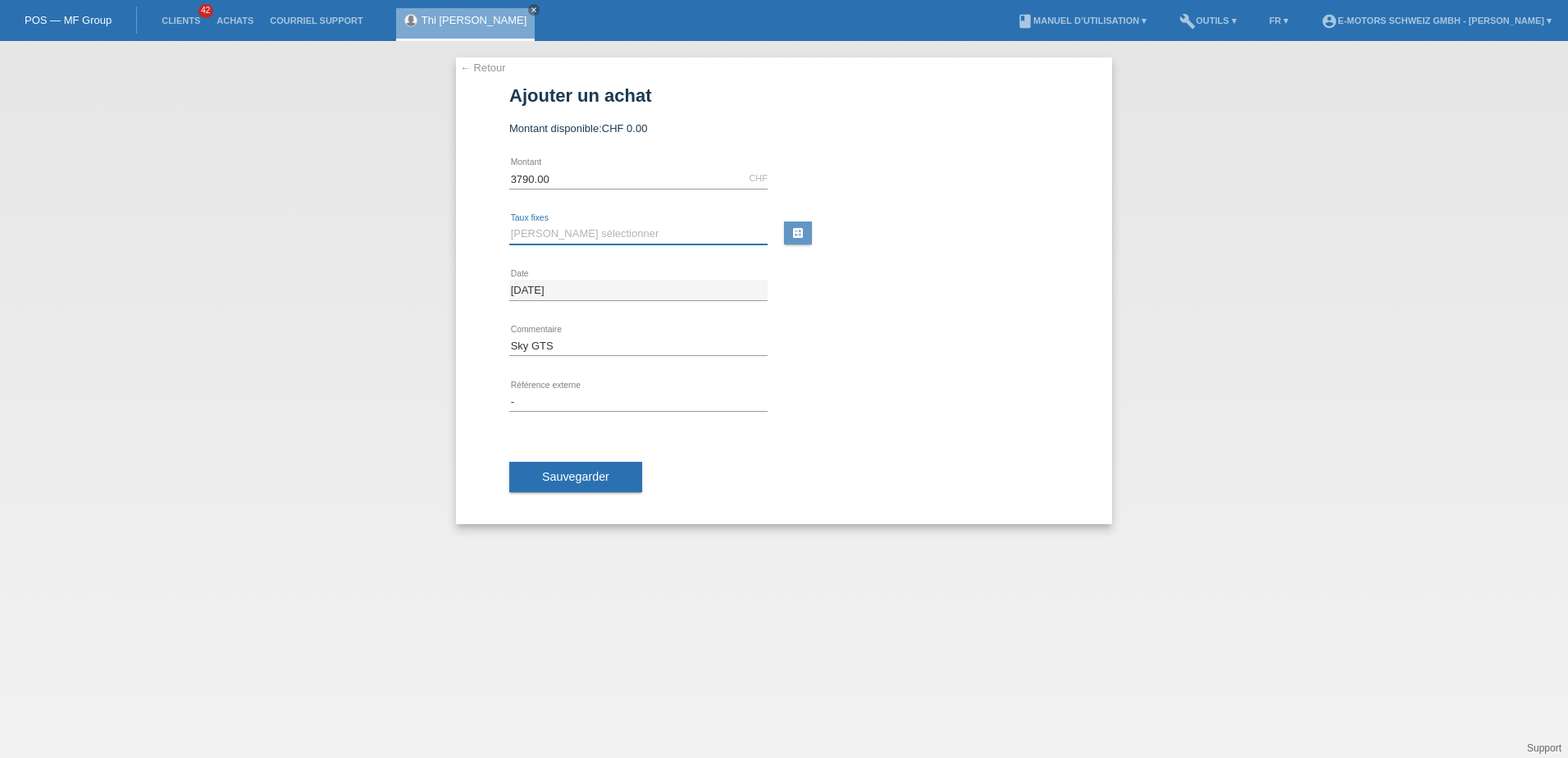
click at [577, 230] on select "Veuillez sélectionner 12 versements 24 versements 36 versements 48 versements" at bounding box center [638, 233] width 259 height 20
select select "214"
click at [510, 224] on select "Veuillez sélectionner 12 versements 24 versements 36 versements 48 versements" at bounding box center [638, 233] width 259 height 20
click at [576, 478] on span "Sauvegarder" at bounding box center [575, 476] width 67 height 13
